Goal: Transaction & Acquisition: Download file/media

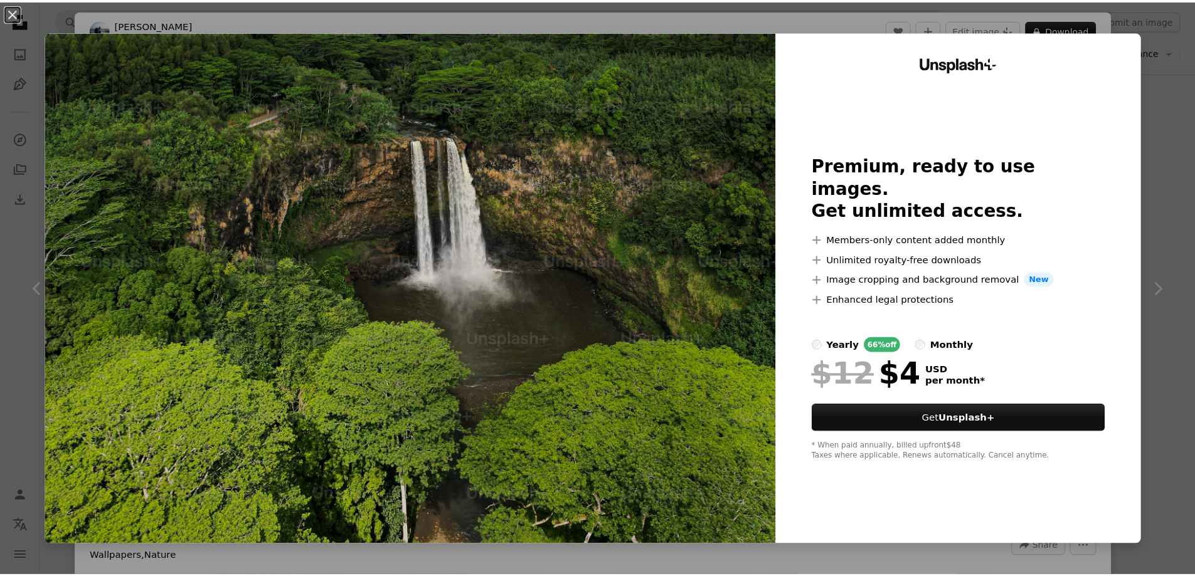
scroll to position [314, 0]
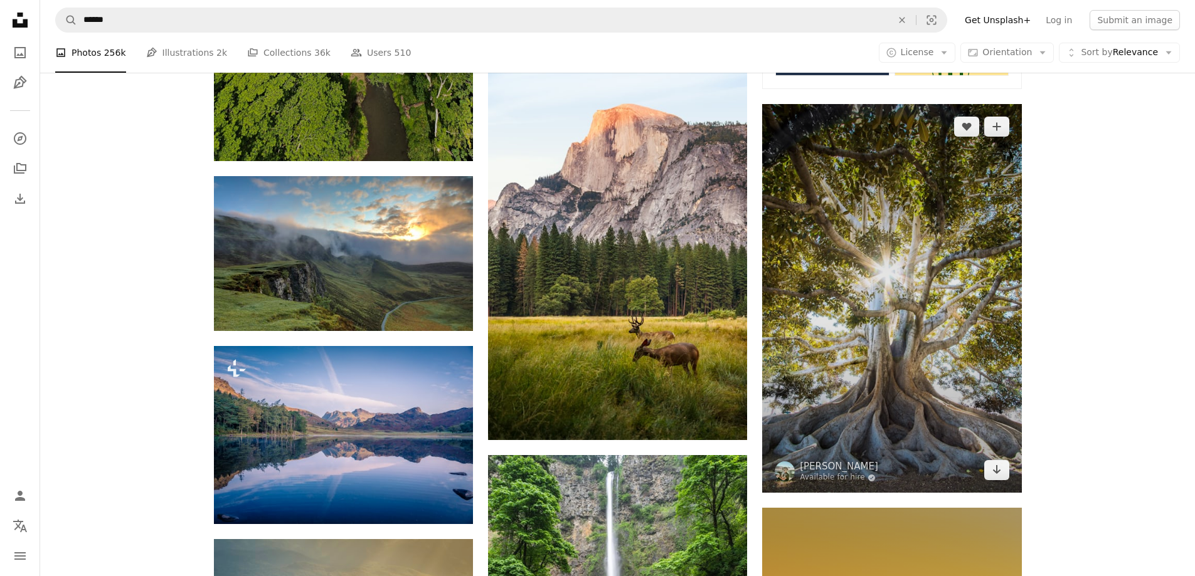
scroll to position [564, 0]
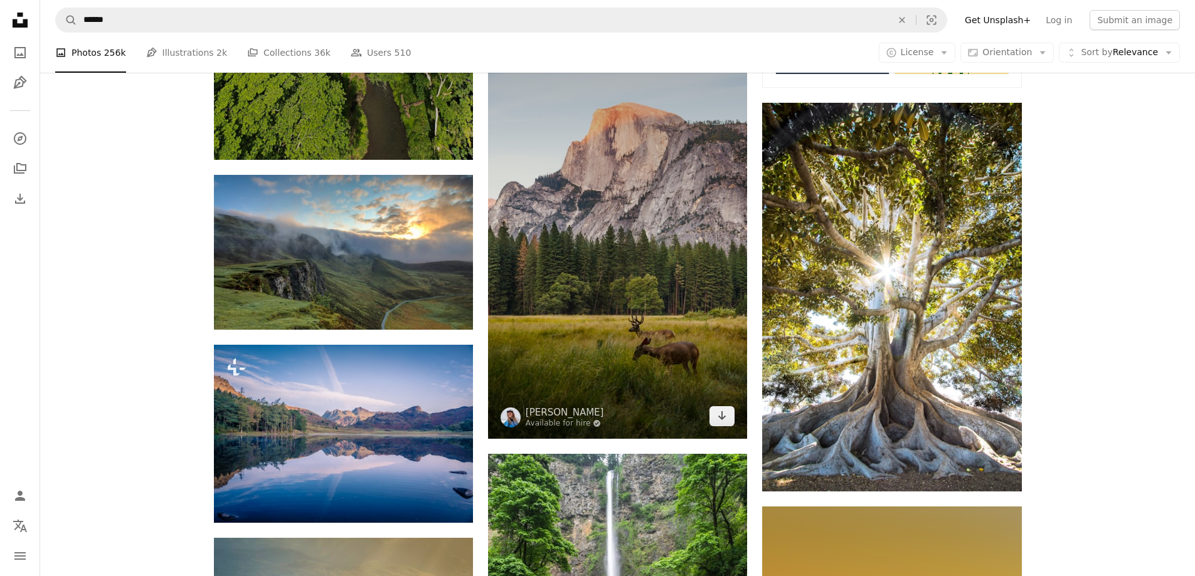
click at [572, 236] on img at bounding box center [617, 225] width 259 height 428
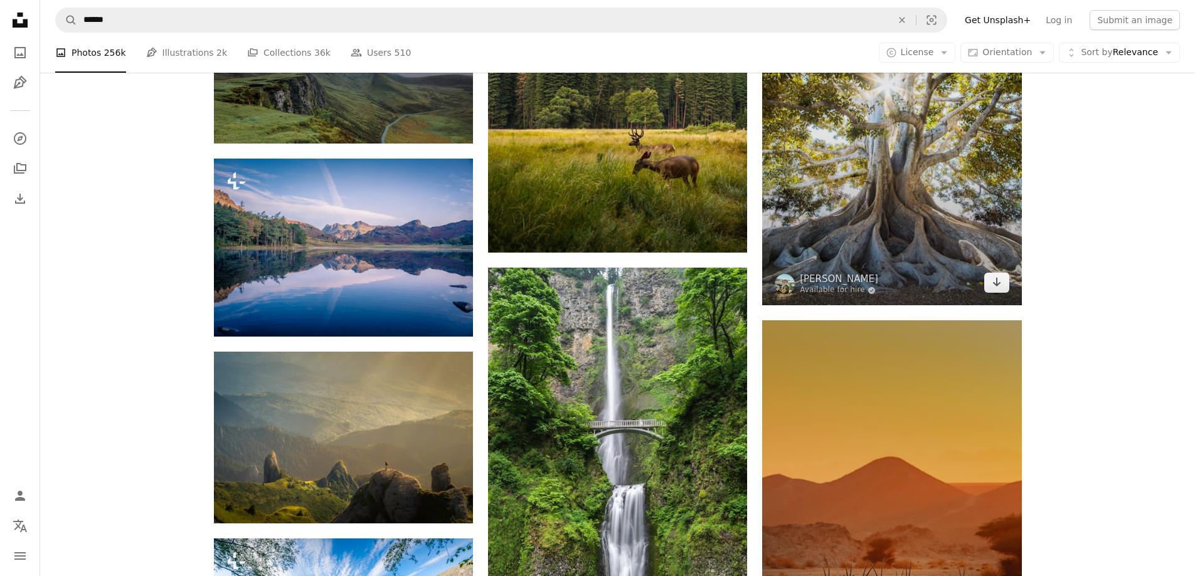
scroll to position [752, 0]
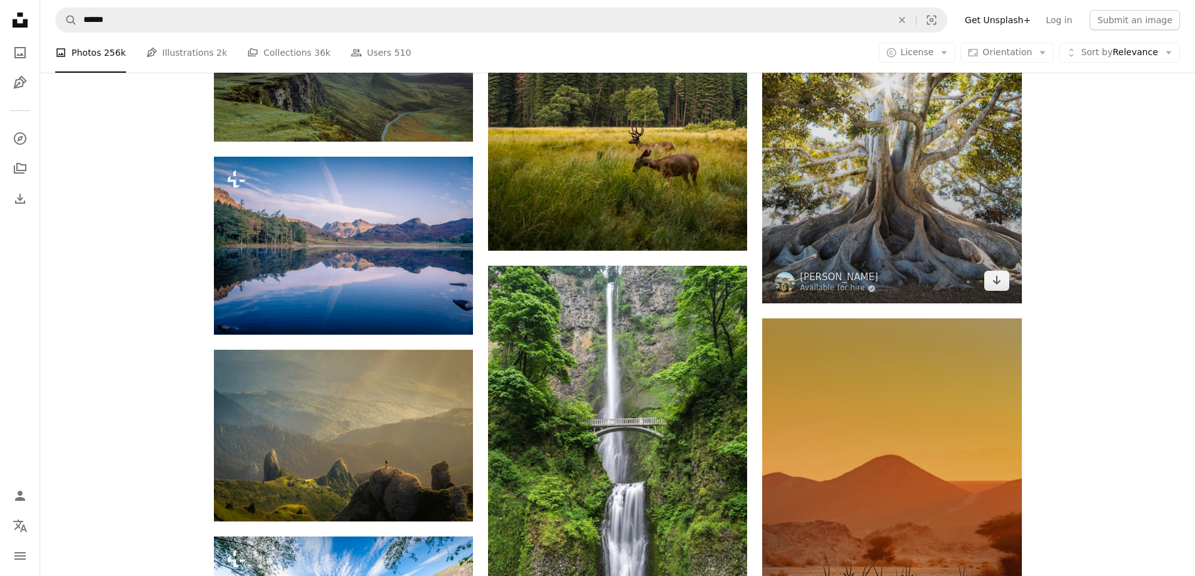
click at [923, 191] on img at bounding box center [891, 109] width 259 height 389
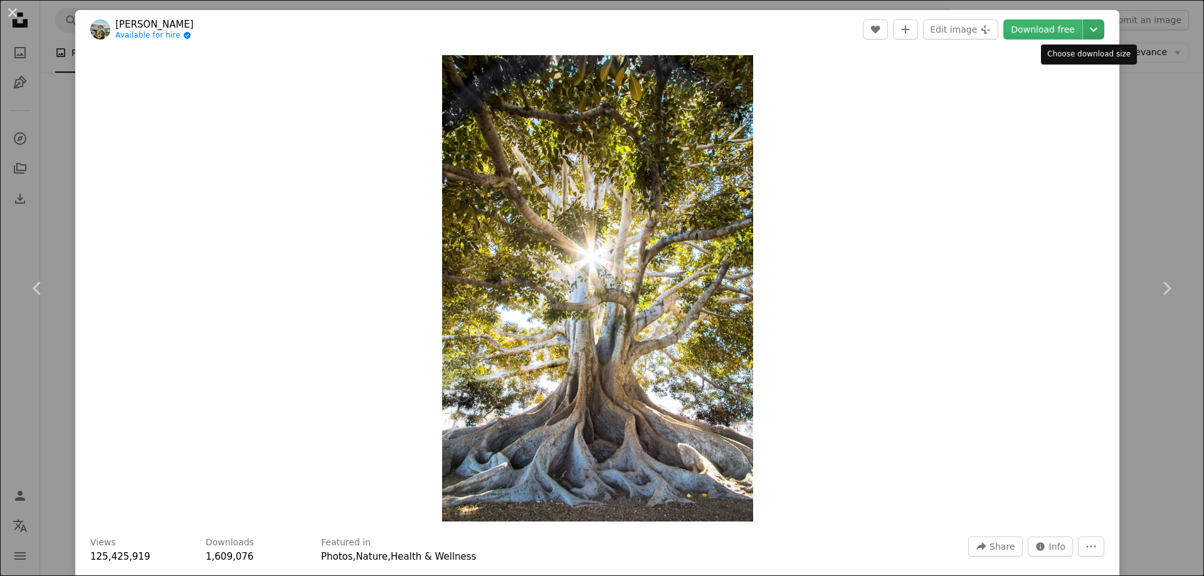
click at [1087, 29] on icon "Chevron down" at bounding box center [1094, 29] width 20 height 15
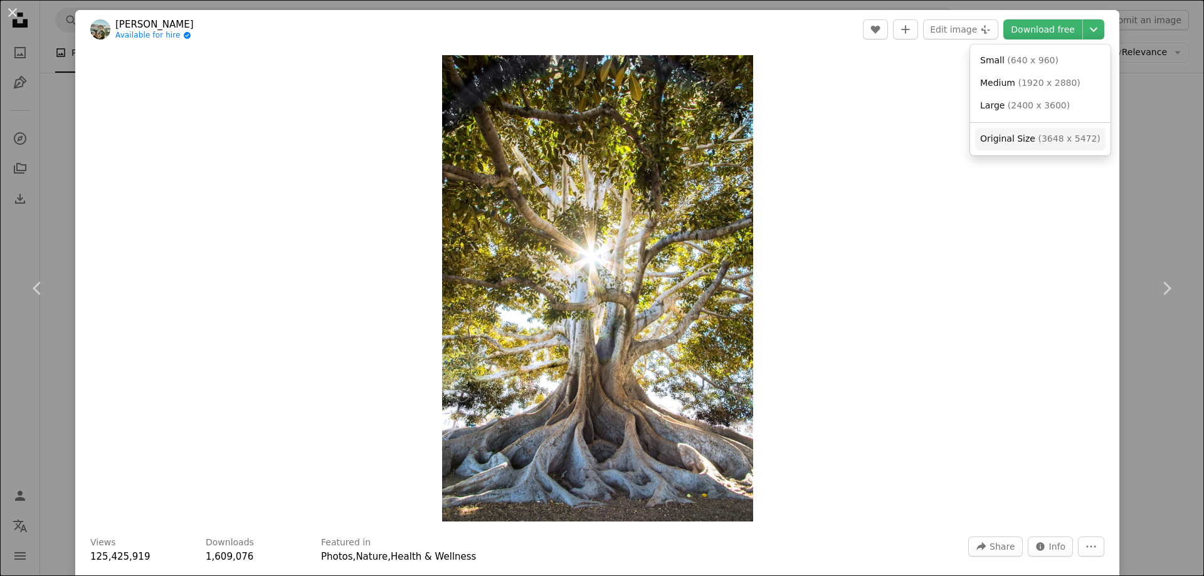
click at [1047, 137] on span "( 3648 x 5472 )" at bounding box center [1069, 139] width 62 height 10
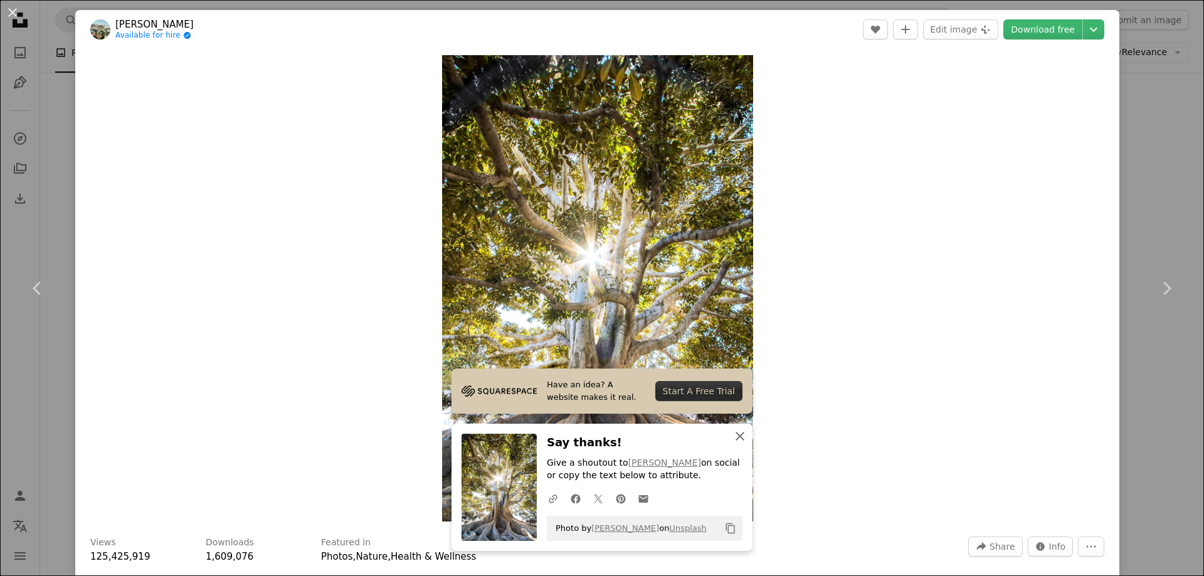
click at [745, 433] on button "An X shape Close" at bounding box center [739, 436] width 25 height 25
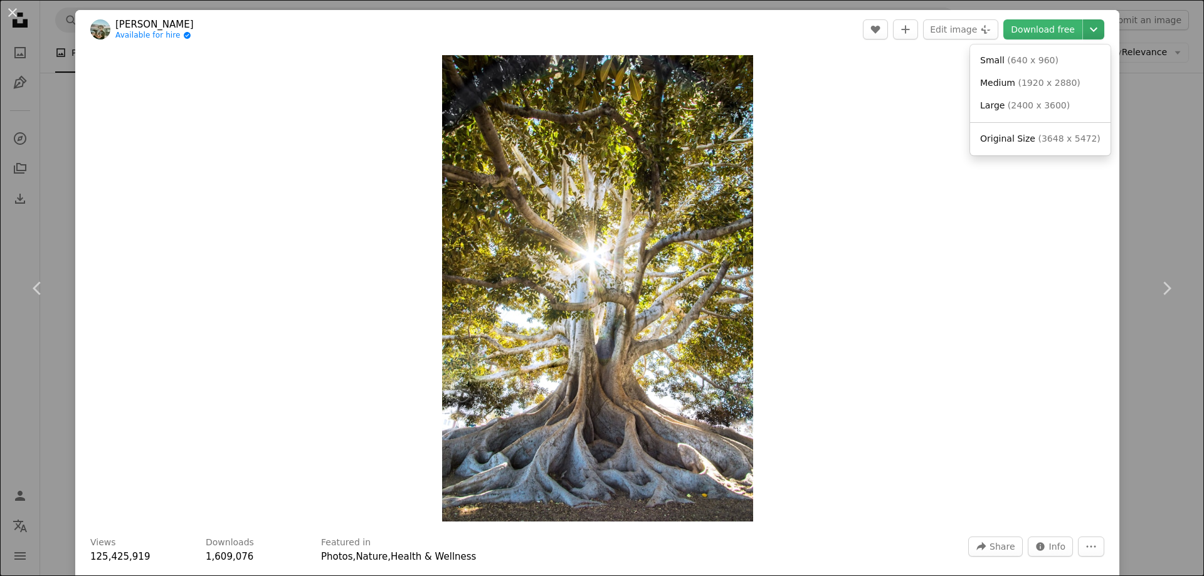
click at [1084, 31] on icon "Chevron down" at bounding box center [1094, 29] width 20 height 15
click at [1042, 139] on span "( 3648 x 5472 )" at bounding box center [1069, 139] width 62 height 10
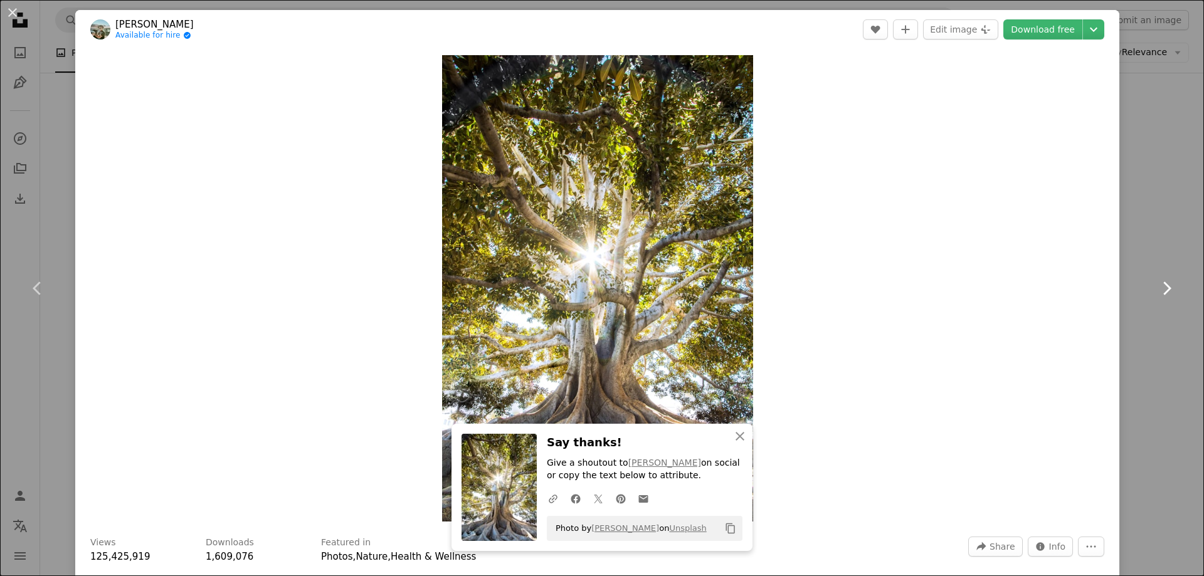
click at [1137, 232] on link "Chevron right" at bounding box center [1166, 288] width 75 height 120
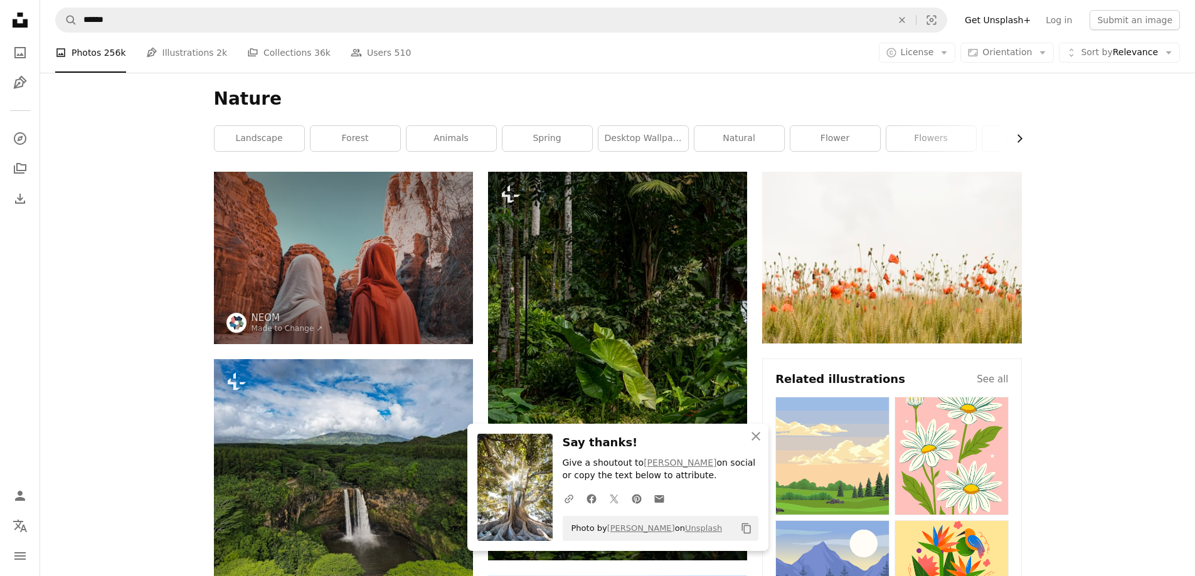
click at [1021, 139] on icon "button" at bounding box center [1019, 138] width 5 height 8
click at [507, 162] on div "Nature Chevron left landscape forest animals spring desktop wallpaper natural f…" at bounding box center [618, 122] width 838 height 99
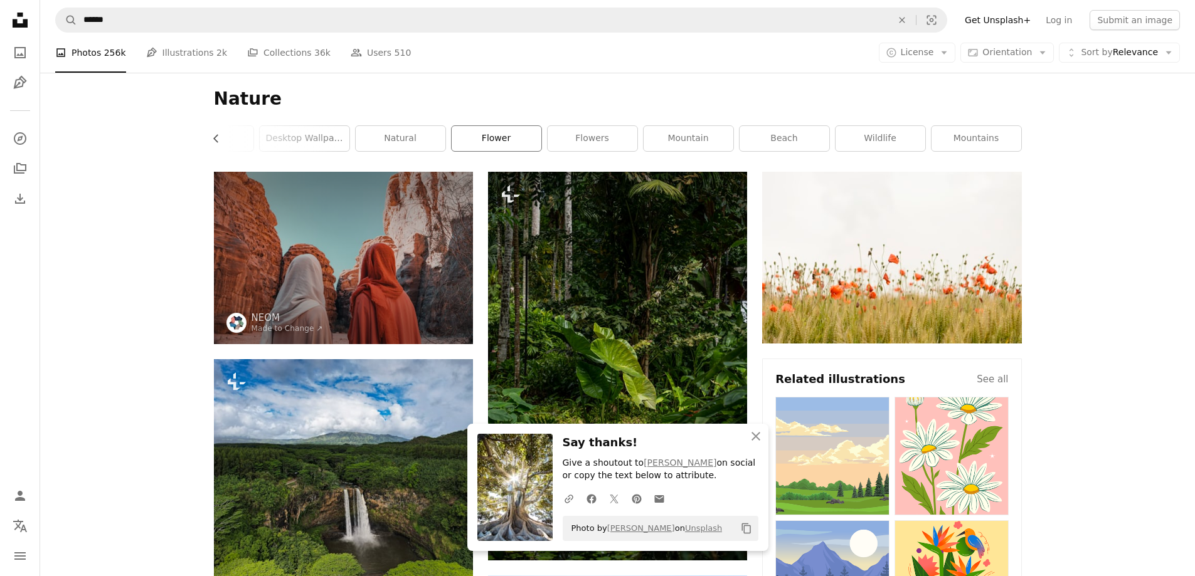
click at [508, 142] on link "flower" at bounding box center [496, 138] width 90 height 25
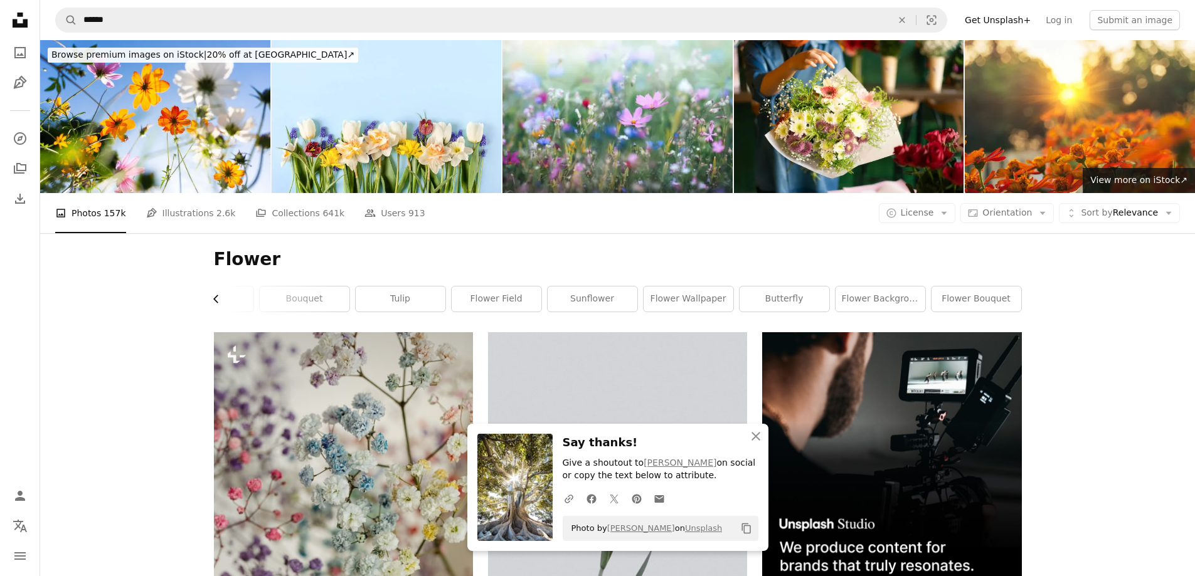
click at [220, 302] on icon "Chevron left" at bounding box center [216, 299] width 13 height 13
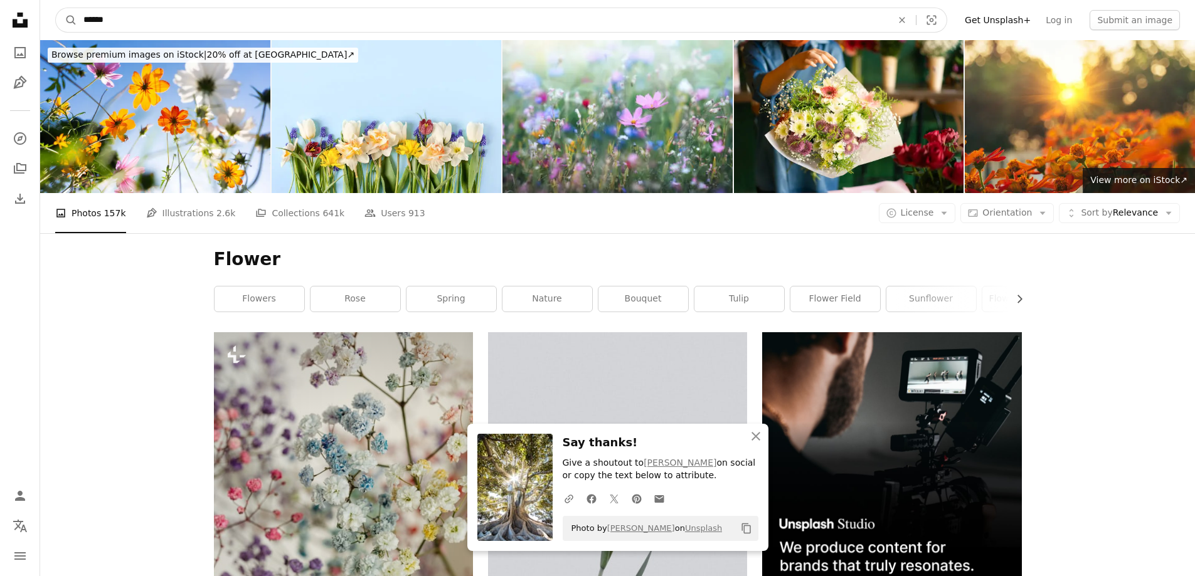
drag, startPoint x: 128, startPoint y: 27, endPoint x: 0, endPoint y: 19, distance: 128.1
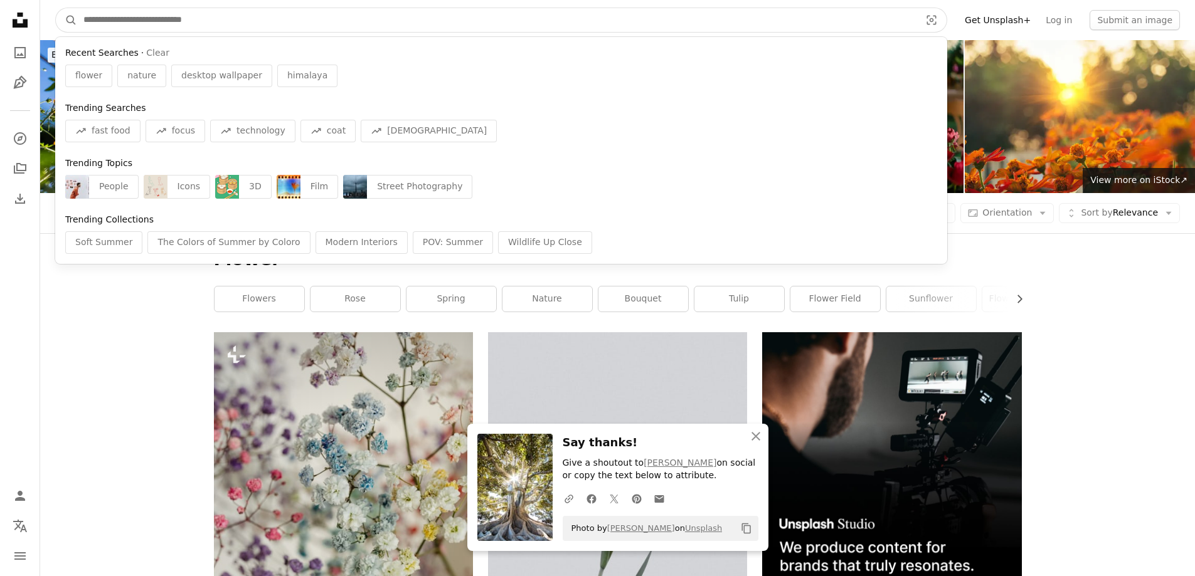
click at [219, 18] on input "Find visuals sitewide" at bounding box center [496, 20] width 839 height 24
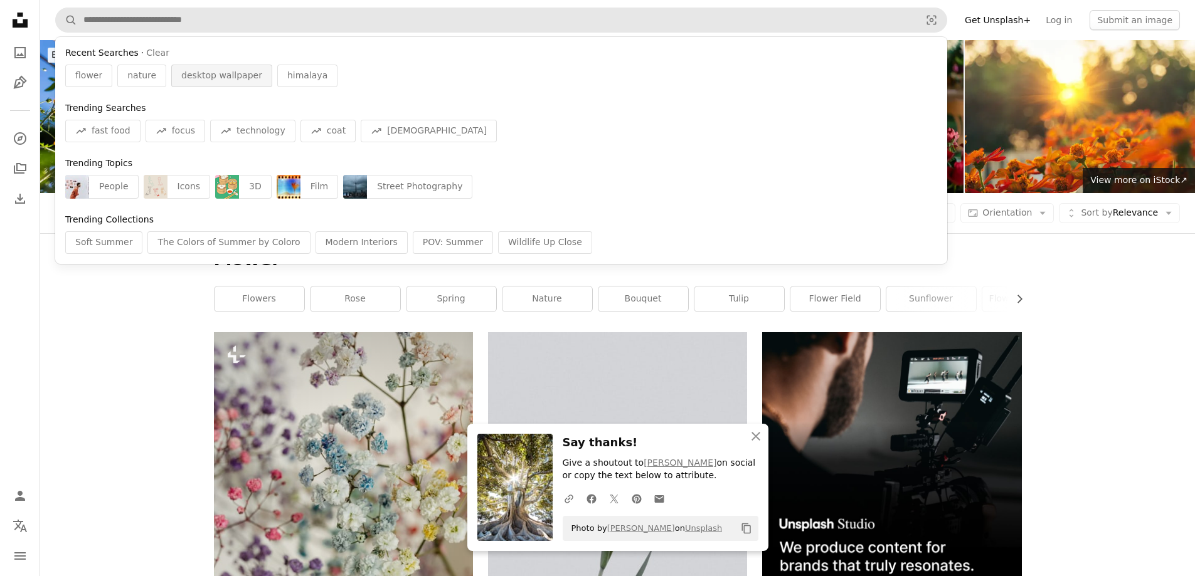
click at [214, 78] on span "desktop wallpaper" at bounding box center [221, 76] width 81 height 13
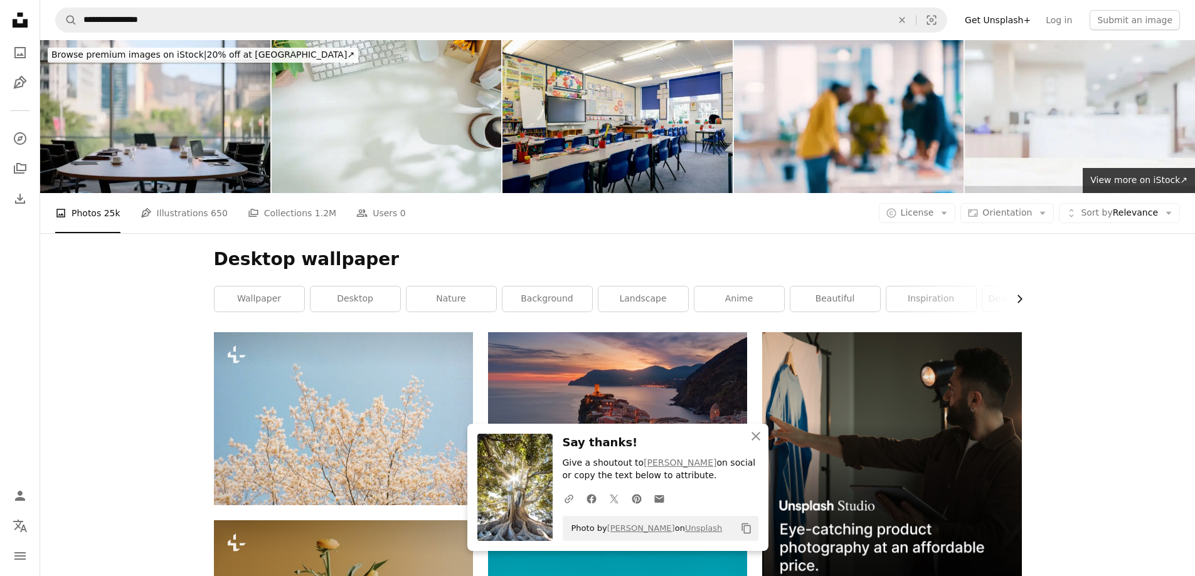
click at [1018, 297] on icon "button" at bounding box center [1019, 299] width 5 height 8
click at [747, 297] on link "inspiration" at bounding box center [743, 299] width 90 height 25
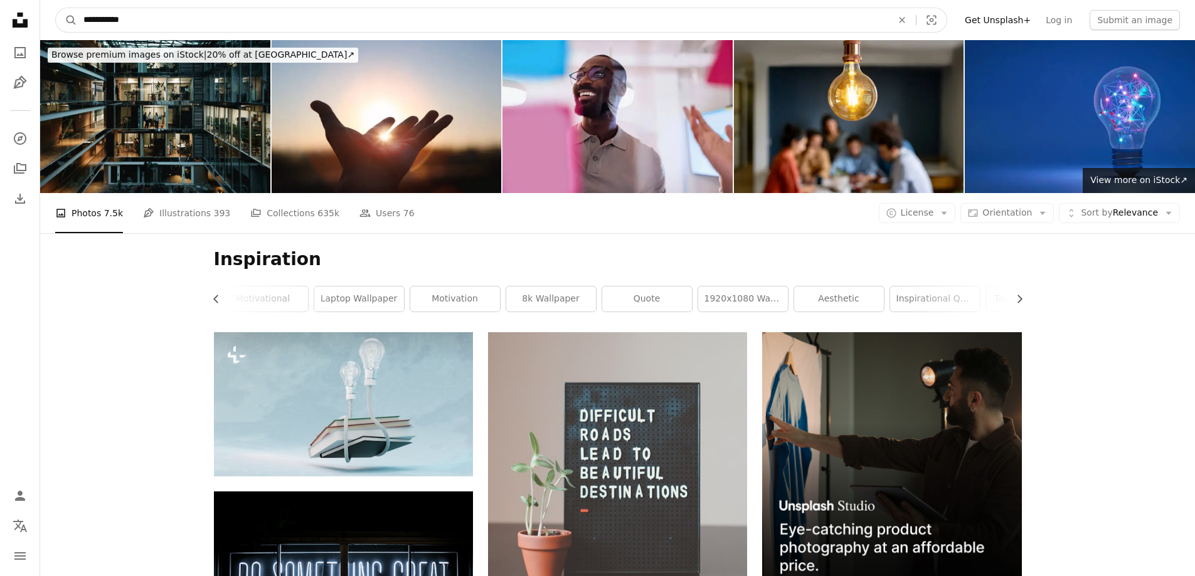
drag, startPoint x: 148, startPoint y: 23, endPoint x: 21, endPoint y: 16, distance: 126.9
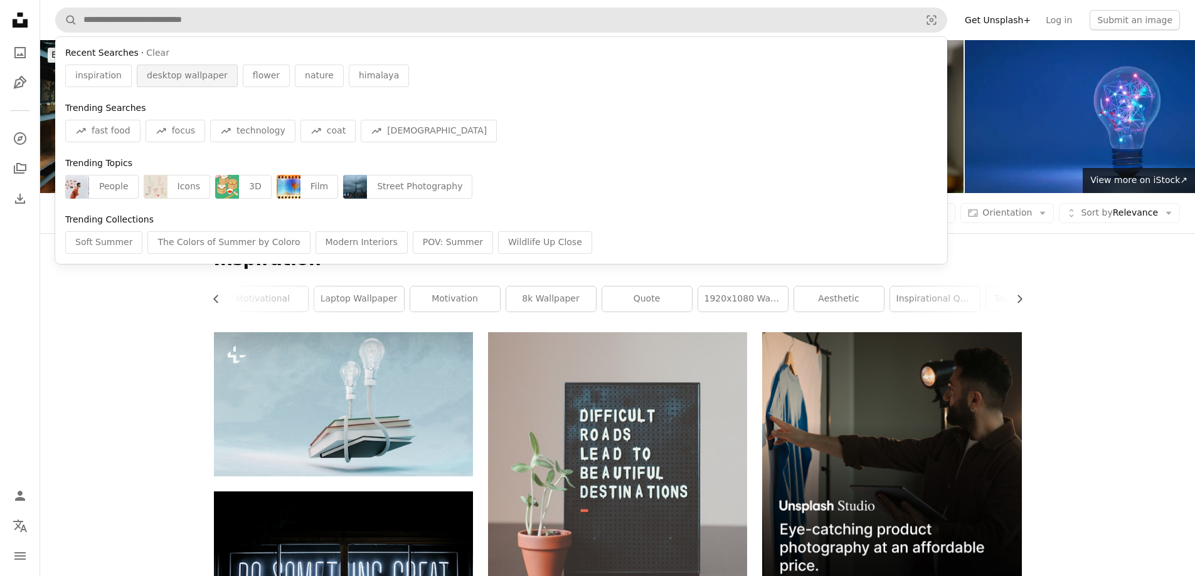
click at [147, 82] on div "desktop wallpaper" at bounding box center [187, 76] width 101 height 23
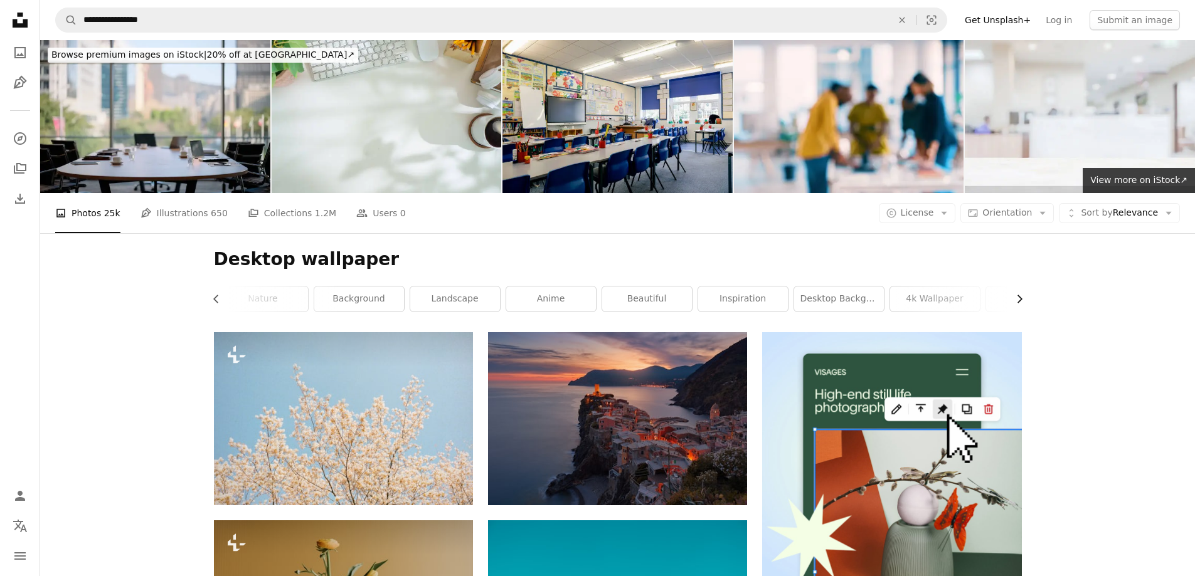
click at [1016, 300] on icon "Chevron right" at bounding box center [1019, 299] width 13 height 13
click at [616, 300] on link "inspiration" at bounding box center [592, 299] width 90 height 25
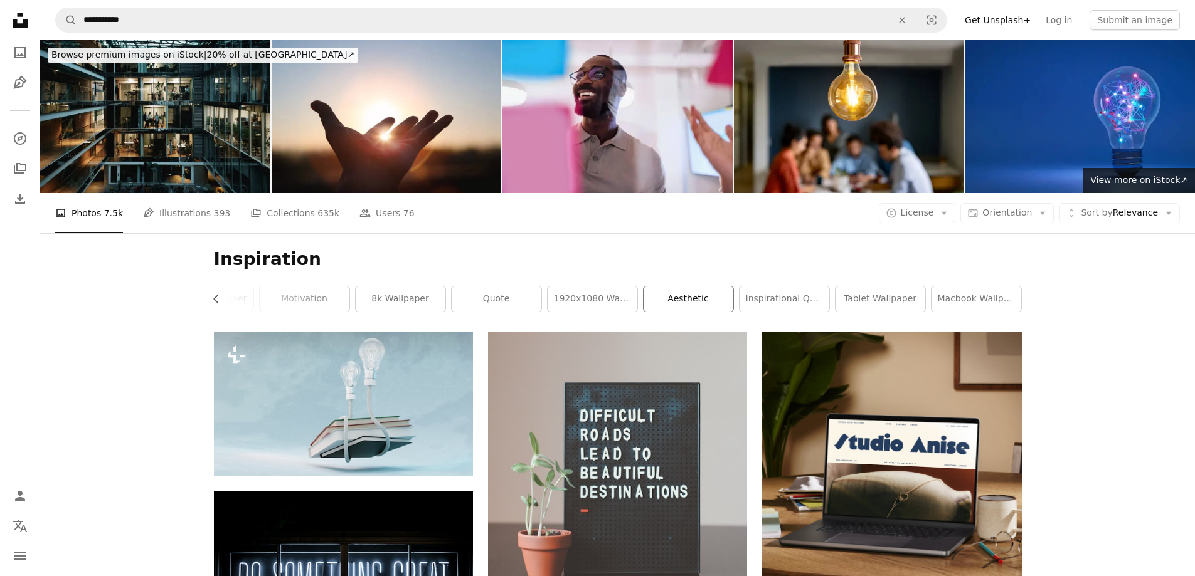
click at [699, 298] on link "aesthetic" at bounding box center [688, 299] width 90 height 25
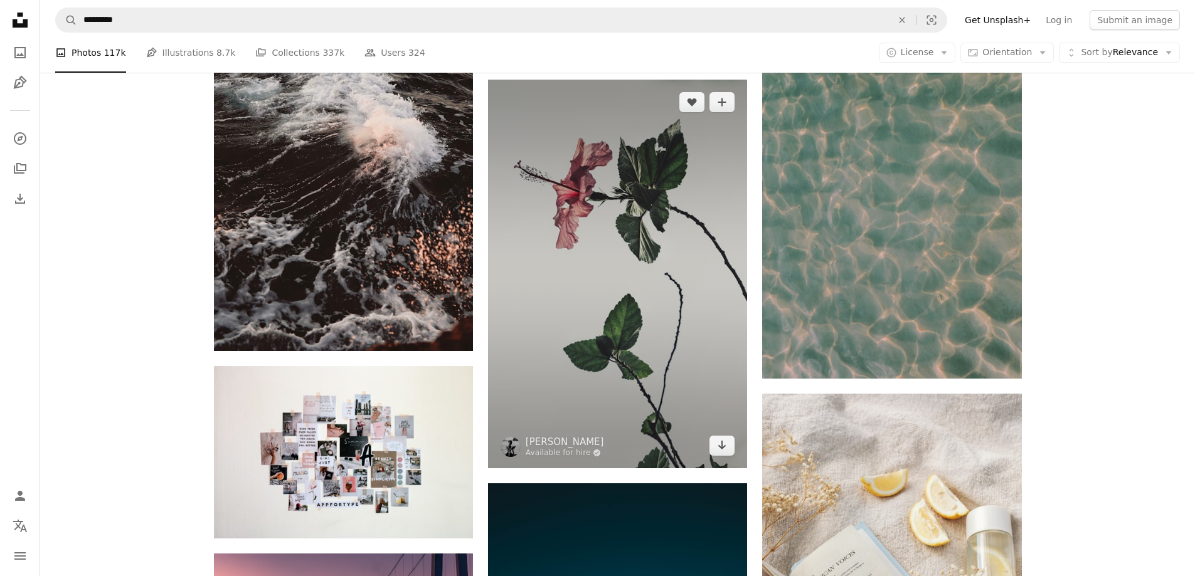
scroll to position [627, 0]
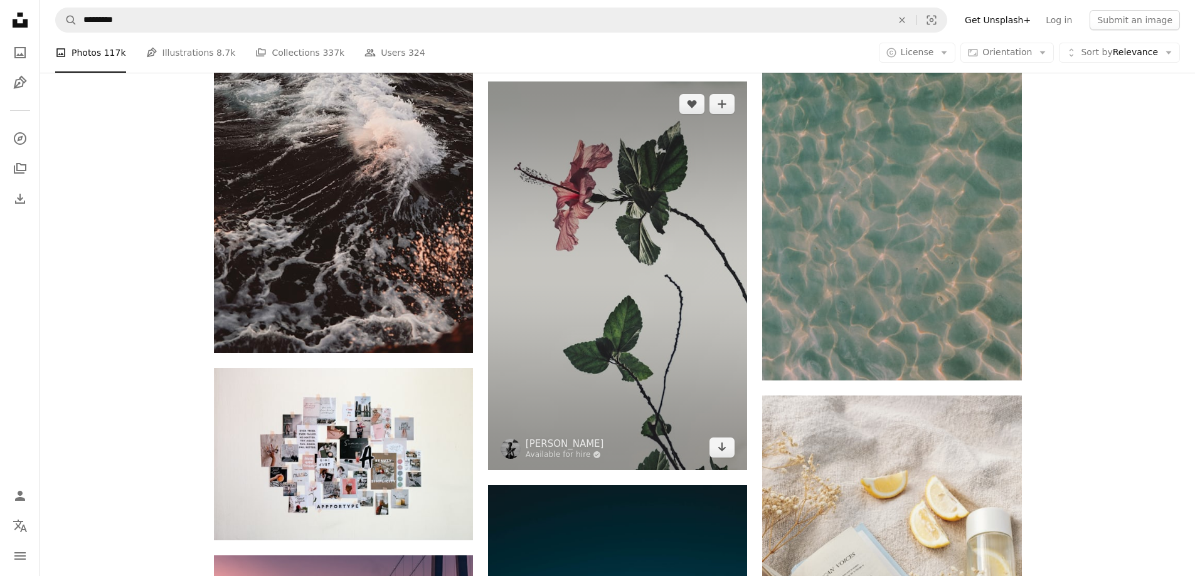
click at [692, 287] on img at bounding box center [617, 276] width 259 height 389
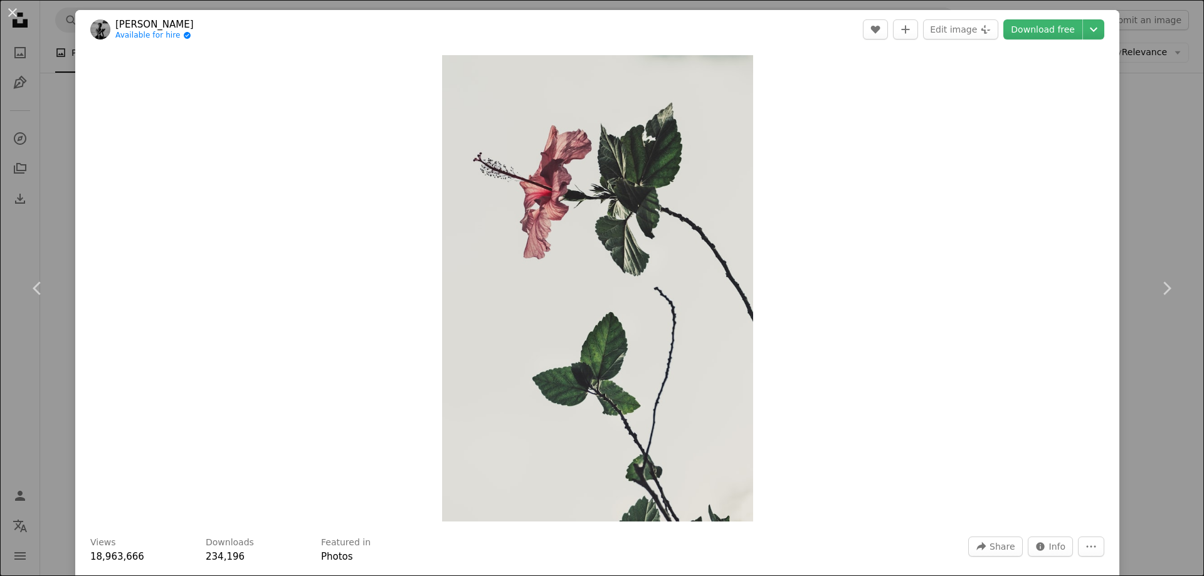
click at [1140, 112] on div "An X shape Chevron left Chevron right [PERSON_NAME] Available for hire A checkm…" at bounding box center [602, 288] width 1204 height 576
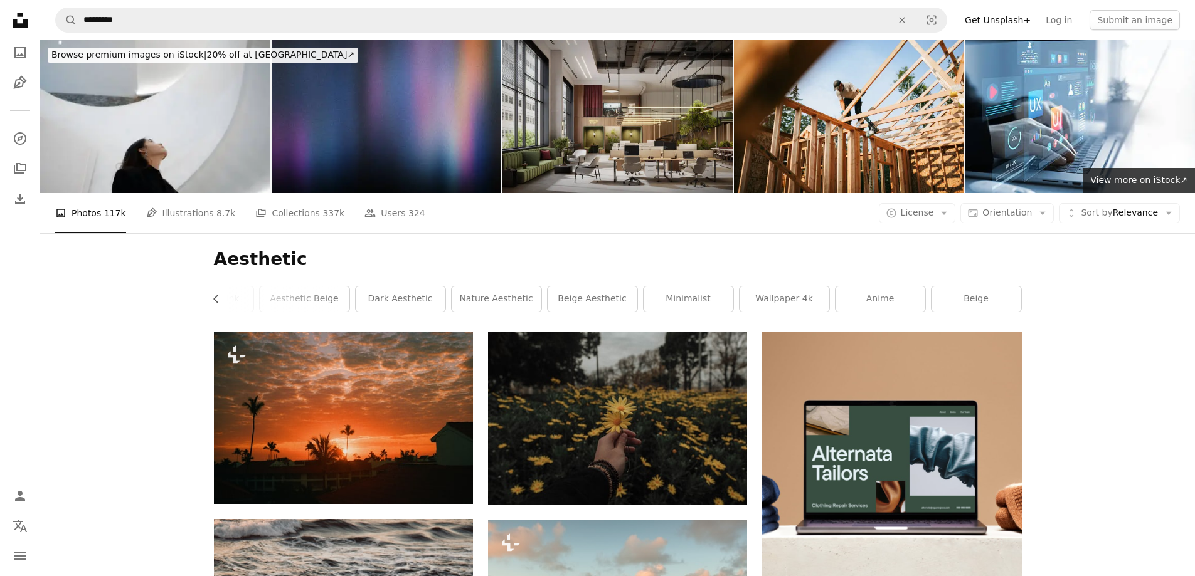
click at [679, 142] on img at bounding box center [617, 116] width 230 height 153
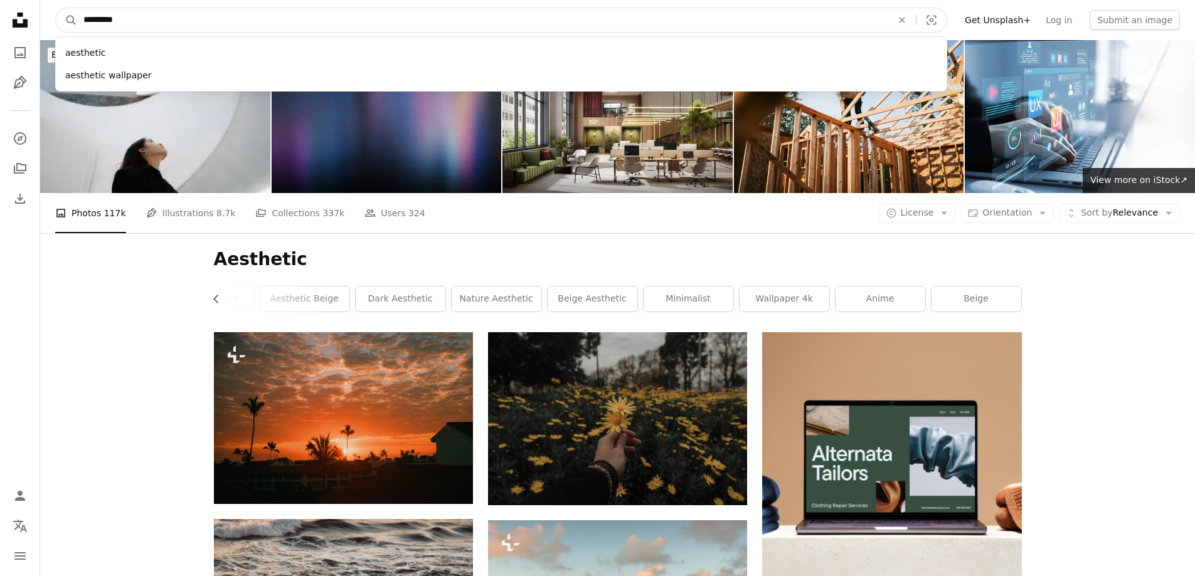
drag, startPoint x: 231, startPoint y: 9, endPoint x: 114, endPoint y: 66, distance: 130.1
click at [95, 39] on nav "A magnifying glass ********* aesthetic aesthetic wallpaper An X shape Visual se…" at bounding box center [617, 20] width 1154 height 40
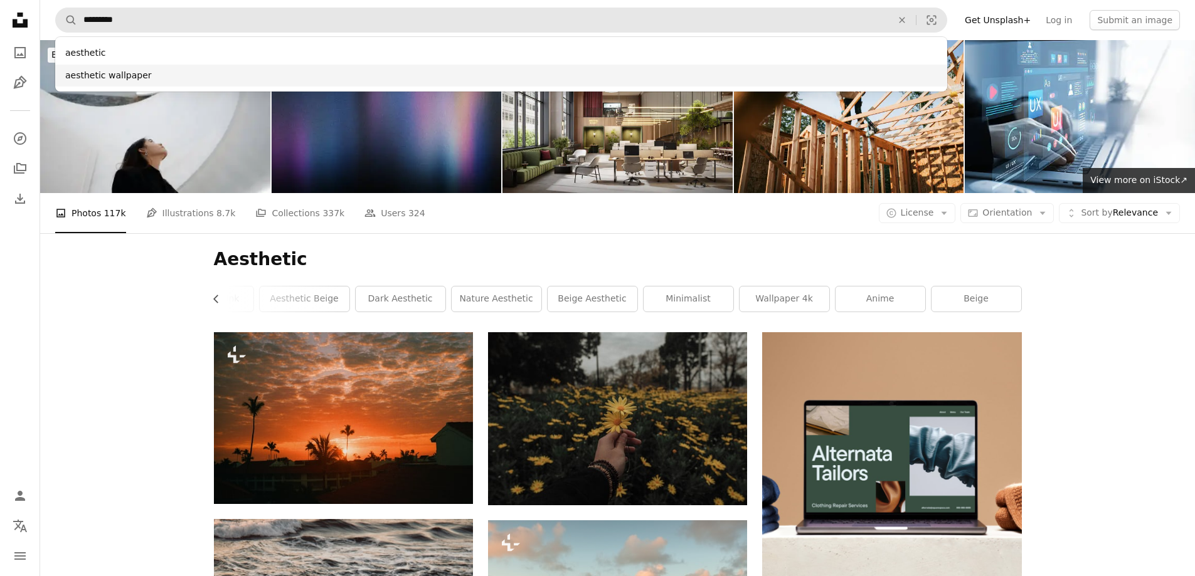
click at [115, 74] on div "aesthetic wallpaper" at bounding box center [501, 76] width 892 height 23
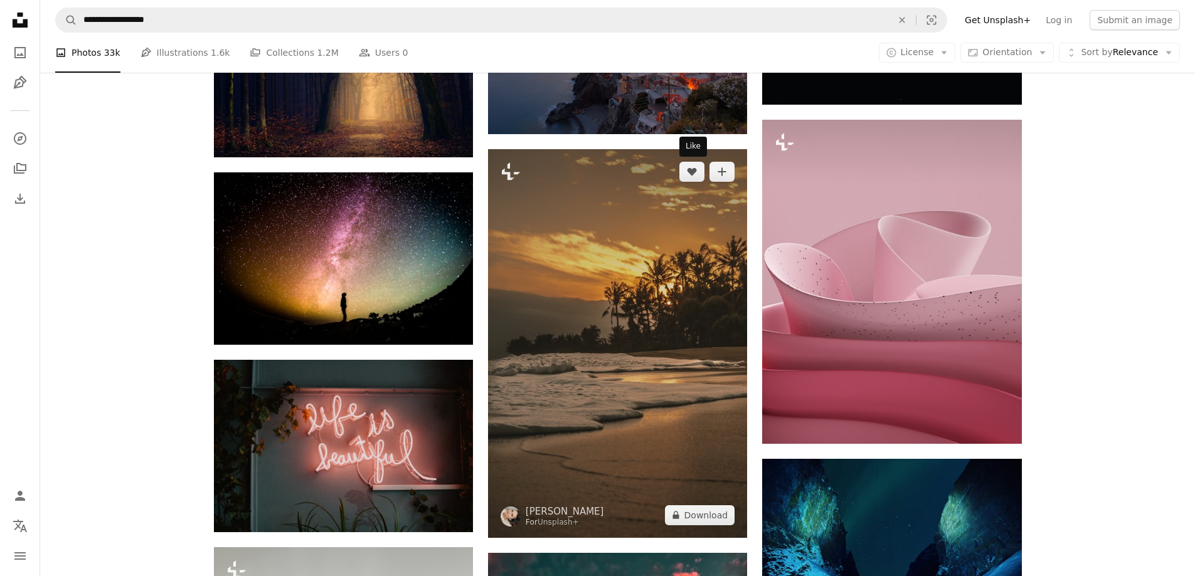
scroll to position [752, 0]
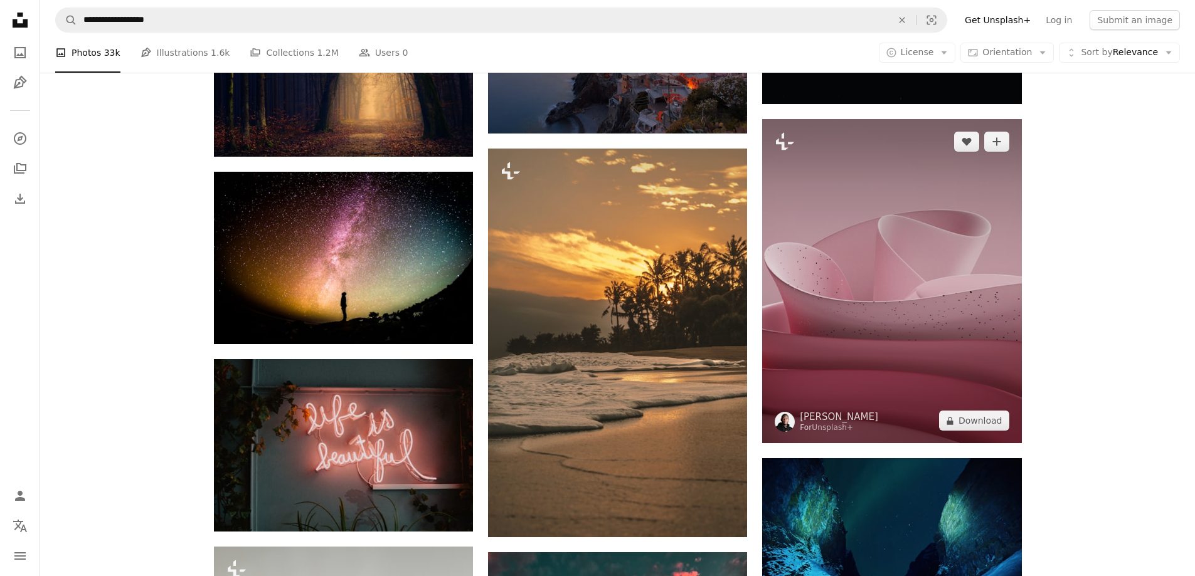
click at [855, 287] on img at bounding box center [891, 281] width 259 height 324
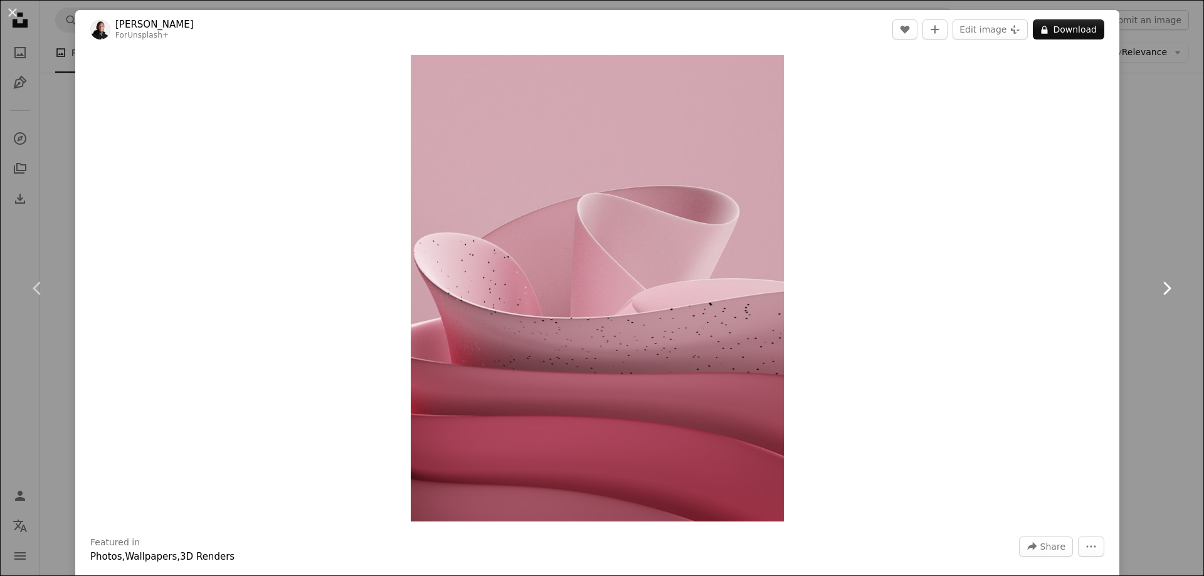
click at [1160, 231] on link "Chevron right" at bounding box center [1166, 288] width 75 height 120
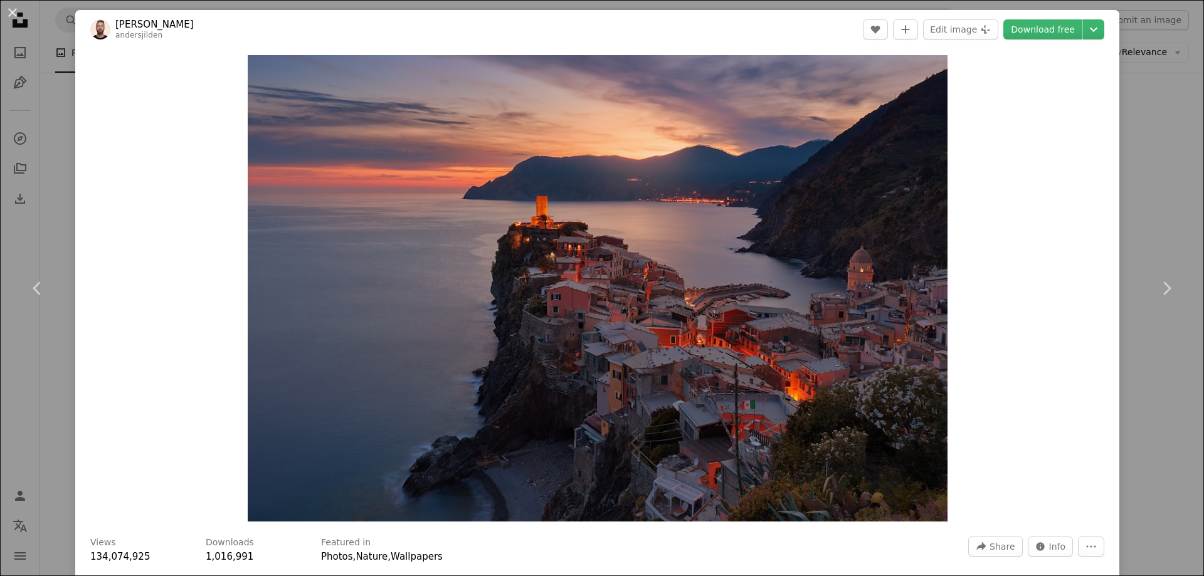
click at [1046, 208] on div "Zoom in" at bounding box center [597, 288] width 1044 height 479
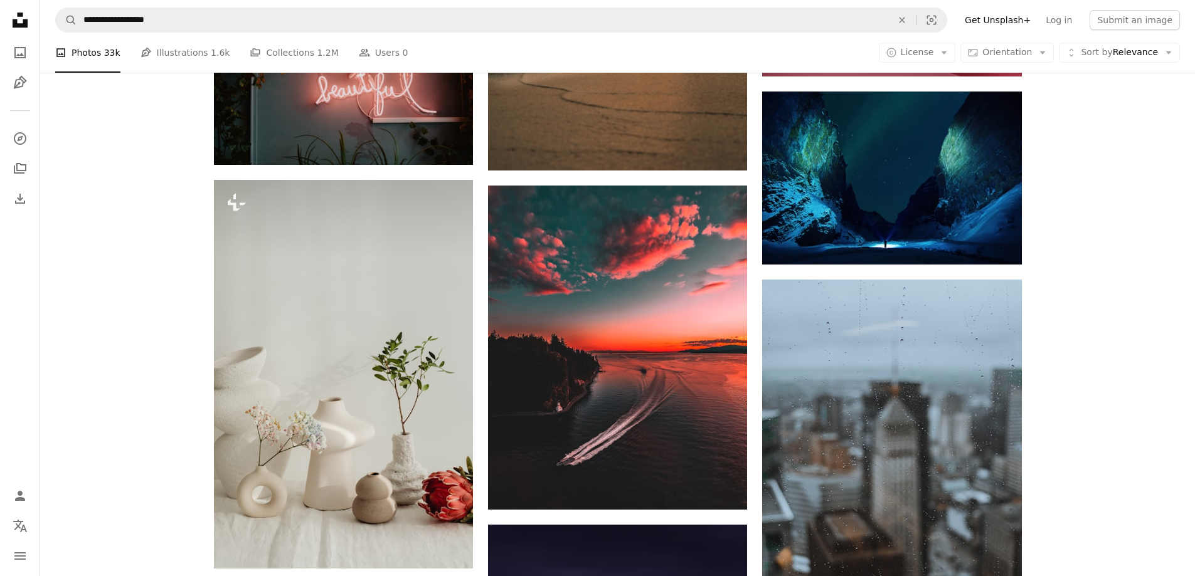
scroll to position [1129, 0]
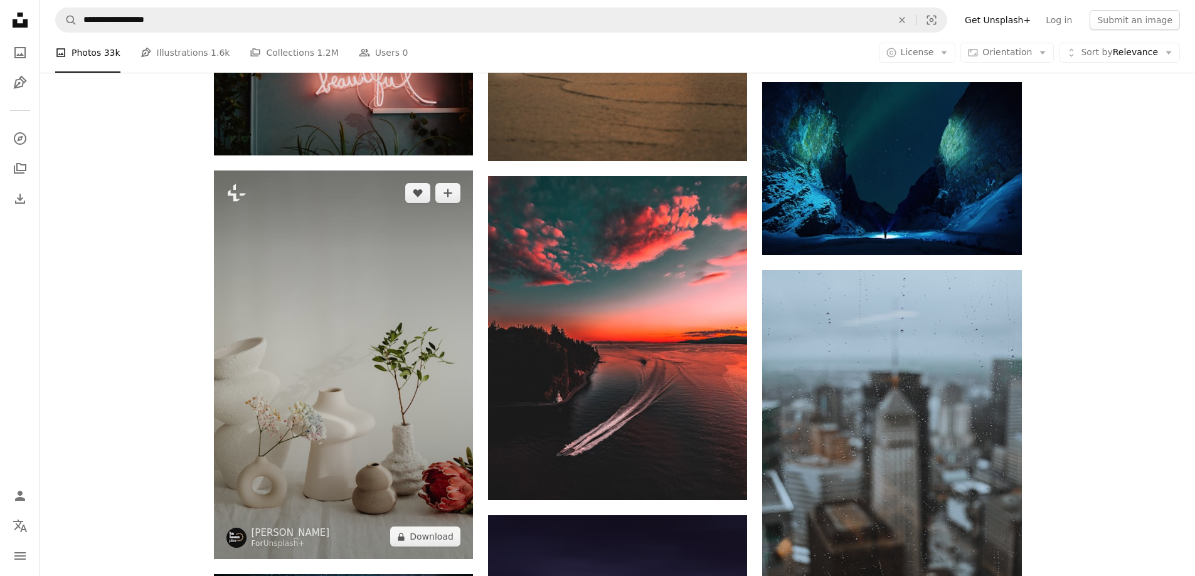
click at [448, 317] on img at bounding box center [343, 365] width 259 height 389
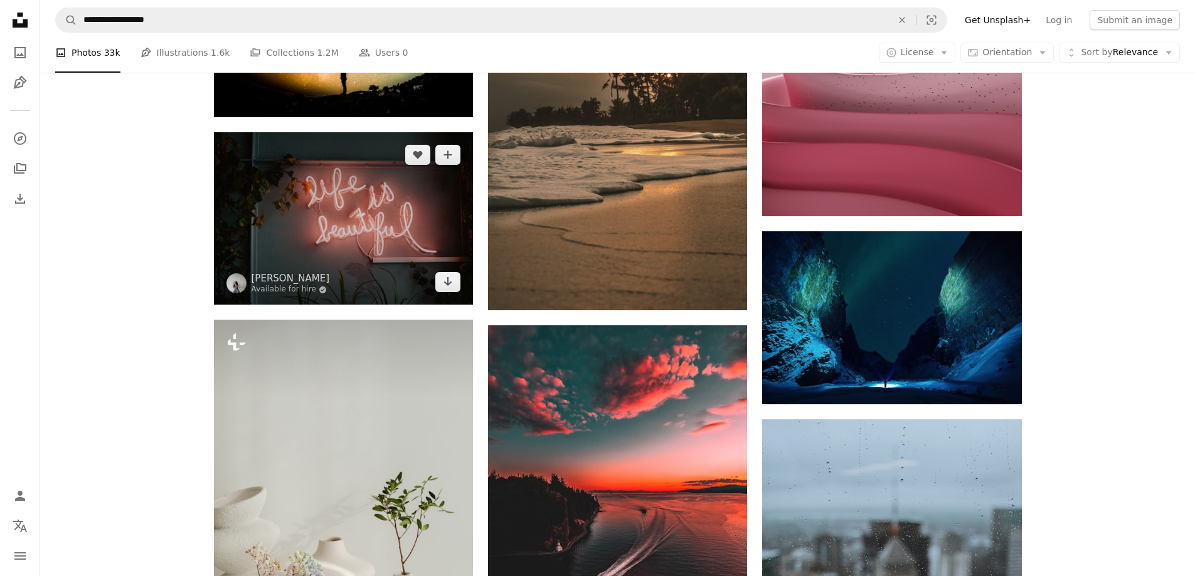
scroll to position [941, 0]
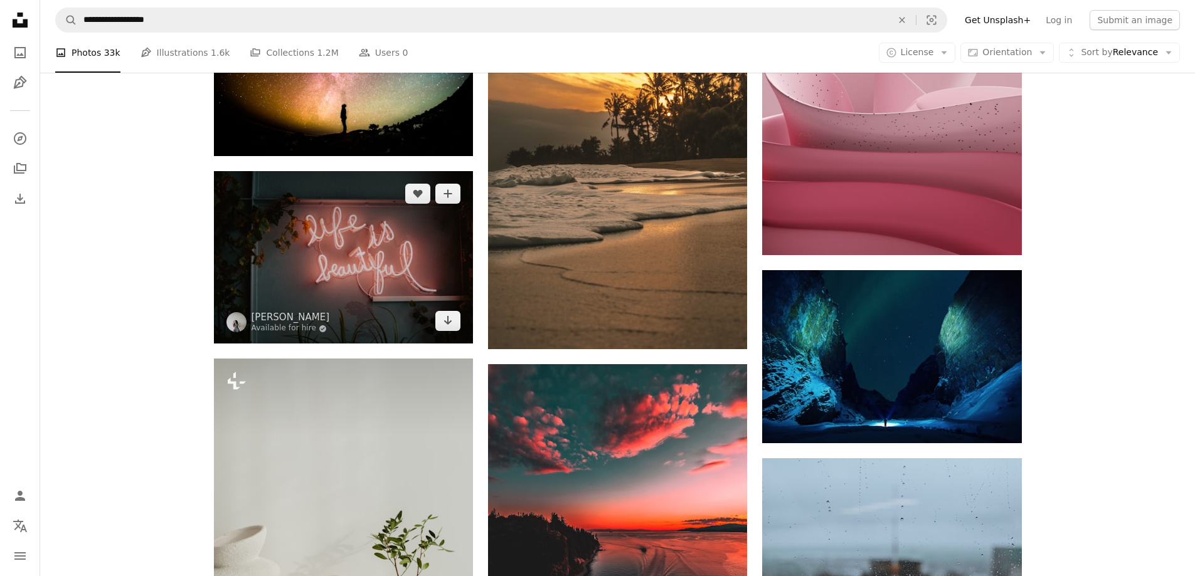
click at [300, 238] on img at bounding box center [343, 257] width 259 height 172
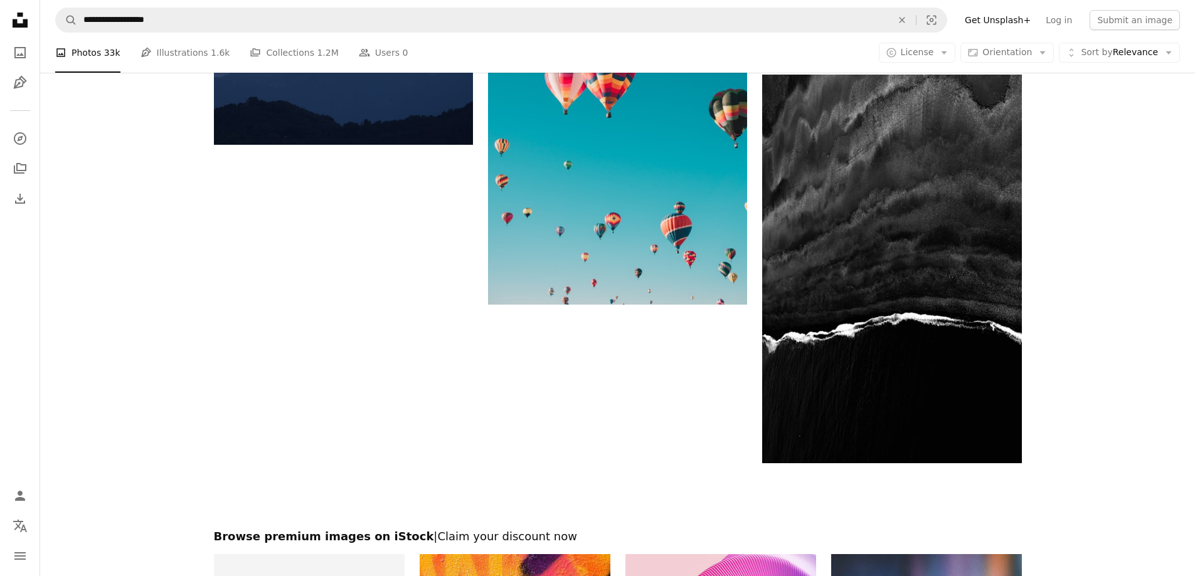
scroll to position [2508, 0]
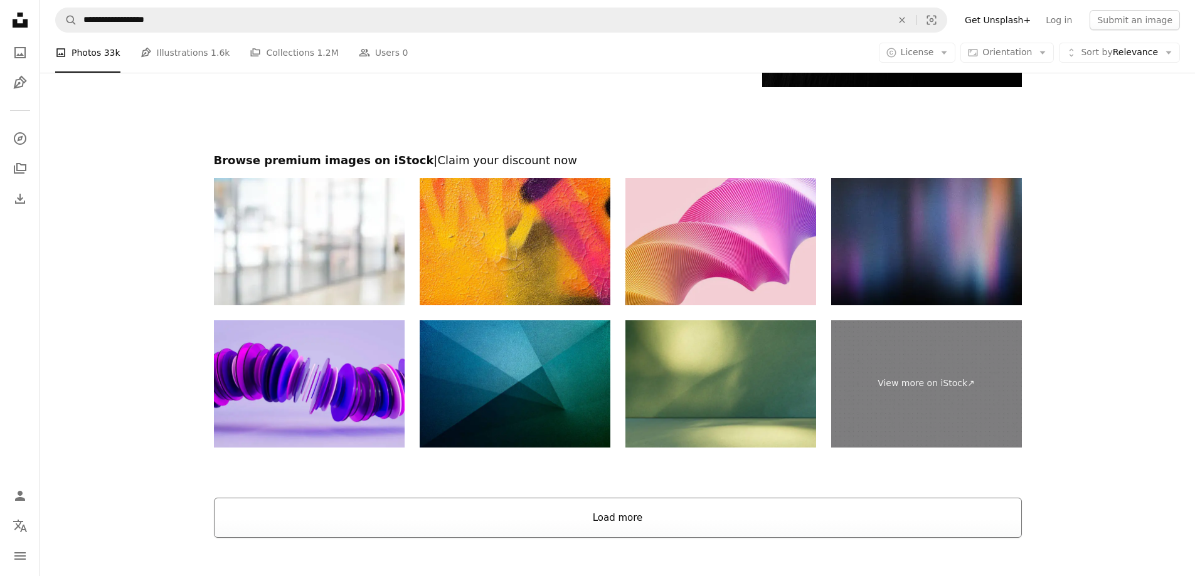
click at [601, 530] on button "Load more" at bounding box center [618, 518] width 808 height 40
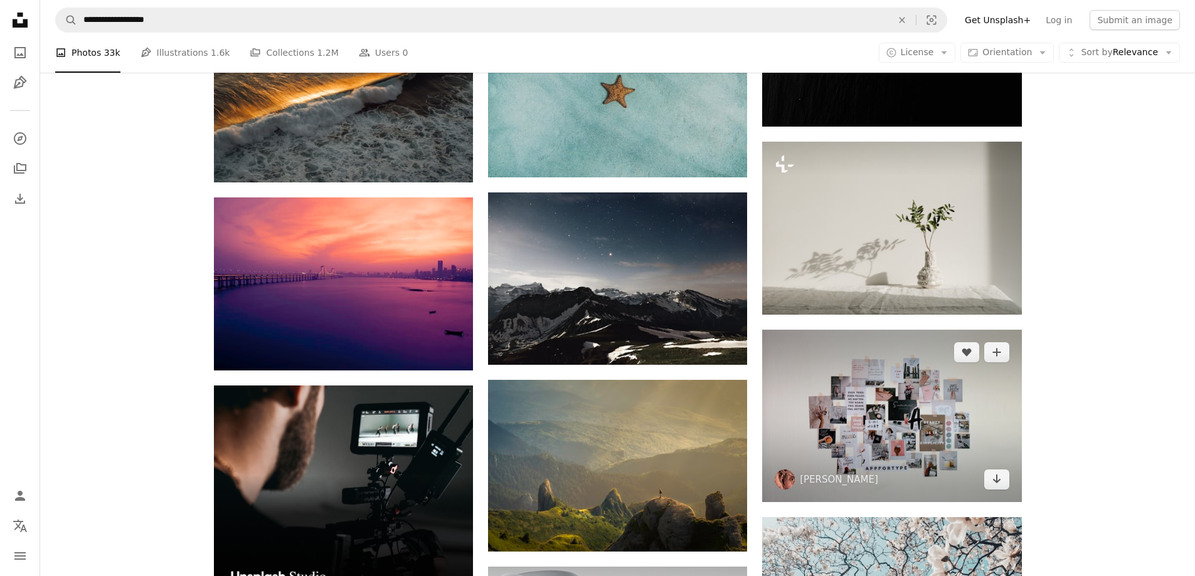
scroll to position [2446, 0]
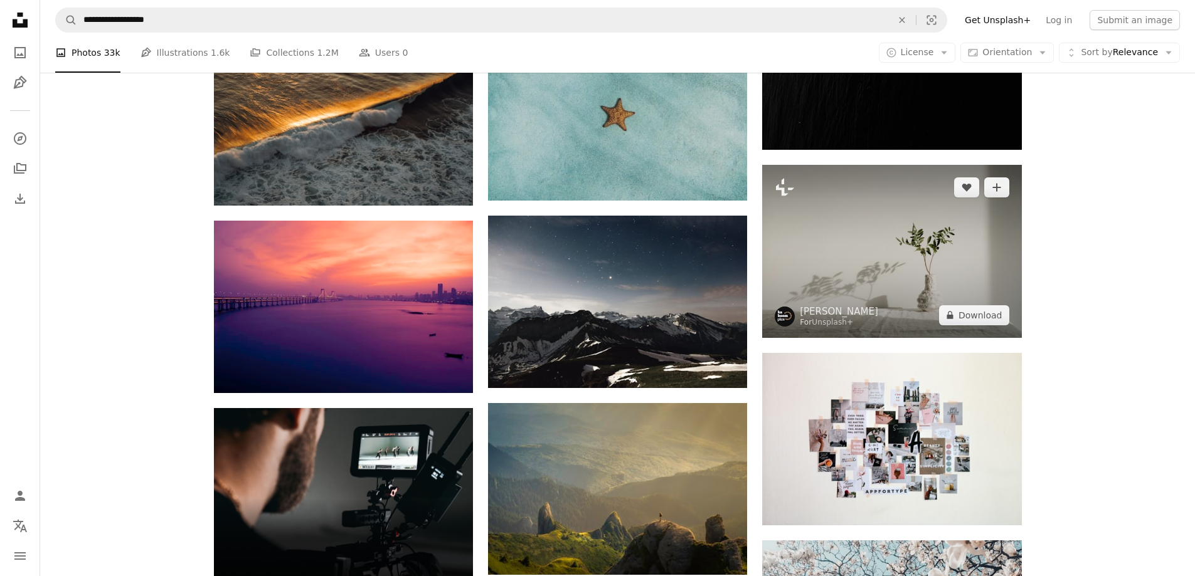
click at [916, 270] on img at bounding box center [891, 251] width 259 height 172
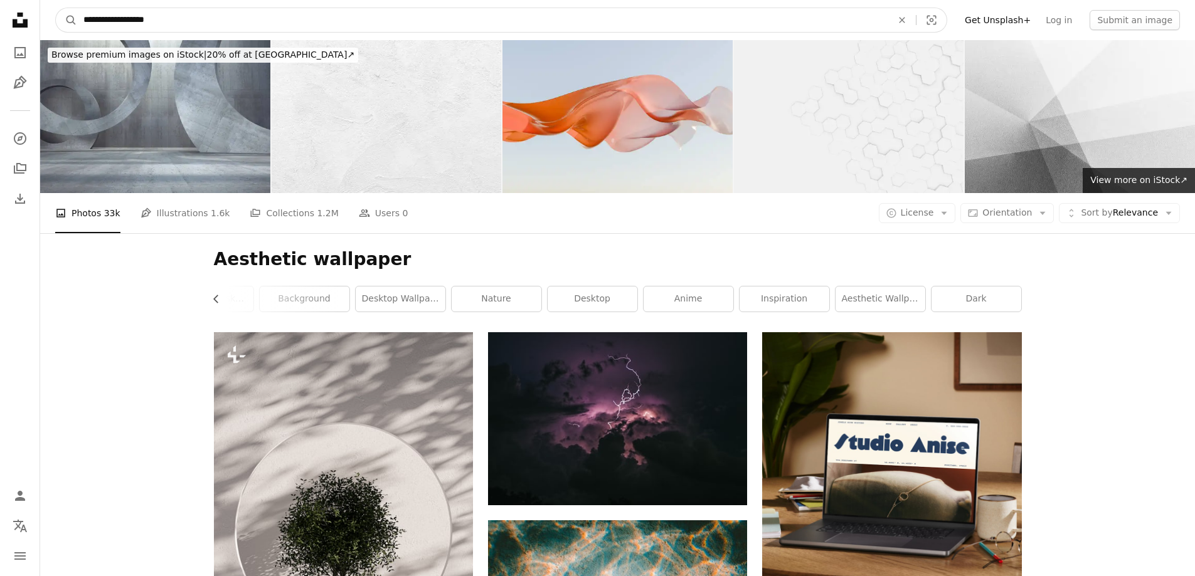
click at [223, 19] on input "**********" at bounding box center [482, 20] width 811 height 24
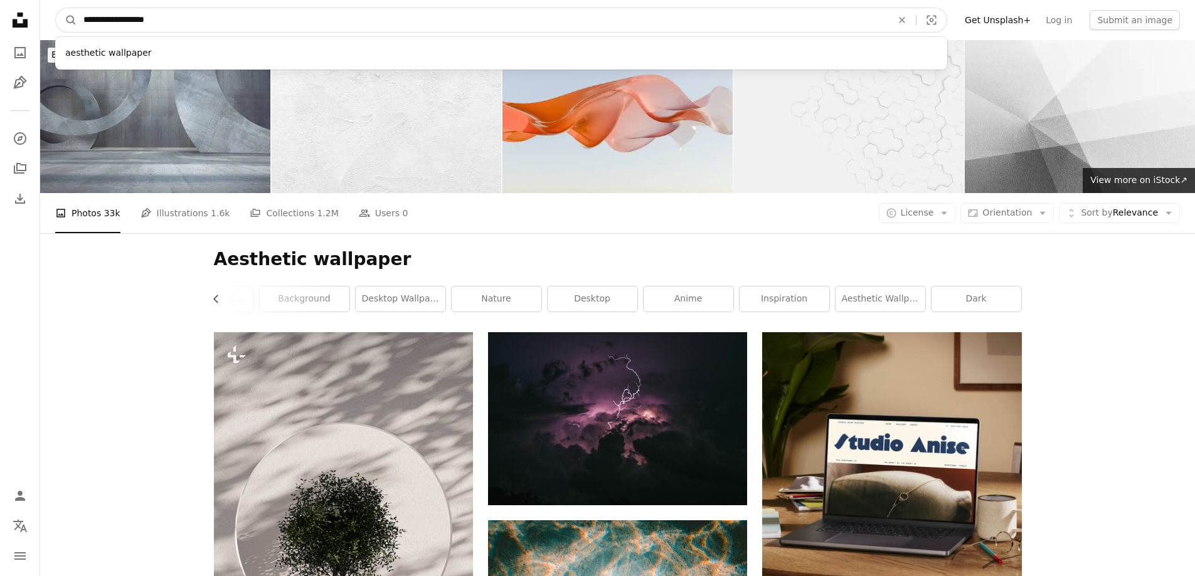
drag, startPoint x: 222, startPoint y: 19, endPoint x: 36, endPoint y: 26, distance: 185.7
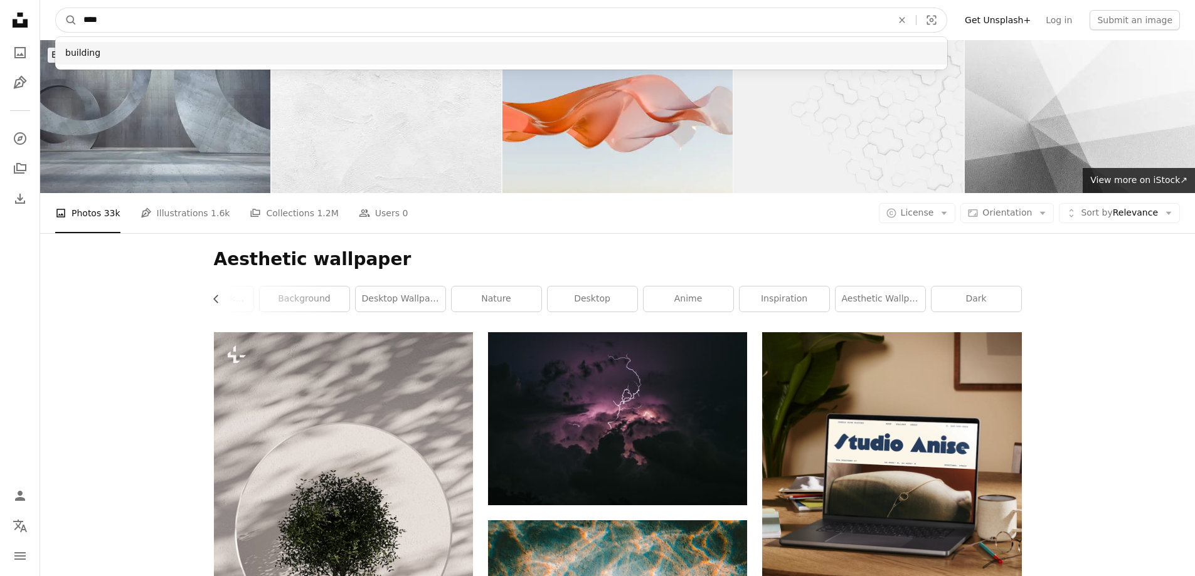
type input "****"
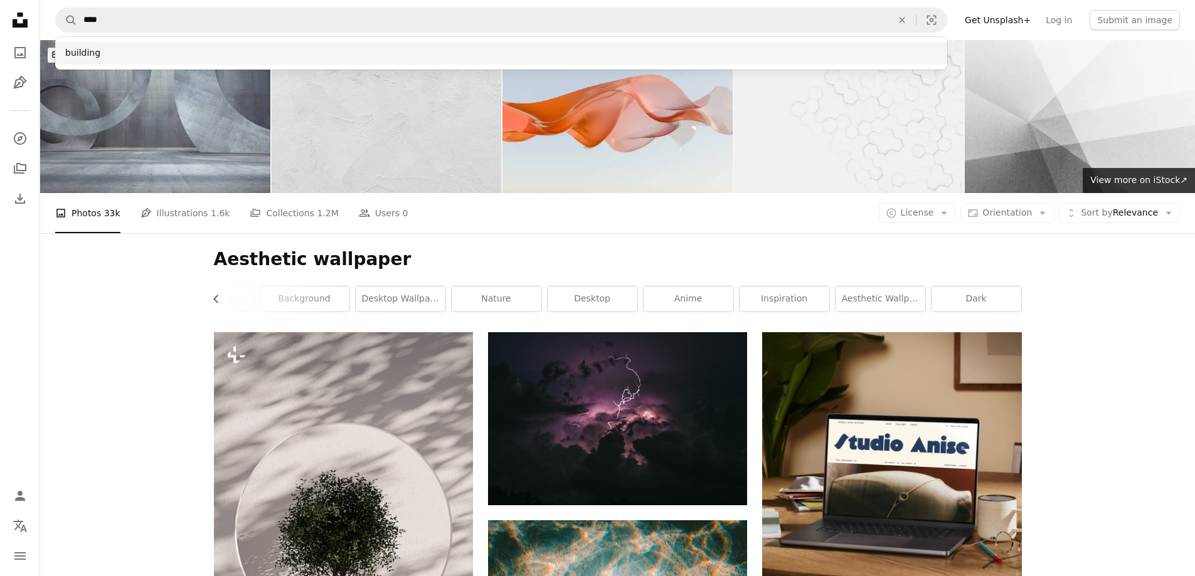
drag, startPoint x: 436, startPoint y: 51, endPoint x: 478, endPoint y: 62, distance: 43.5
click at [435, 50] on div "building" at bounding box center [501, 53] width 892 height 23
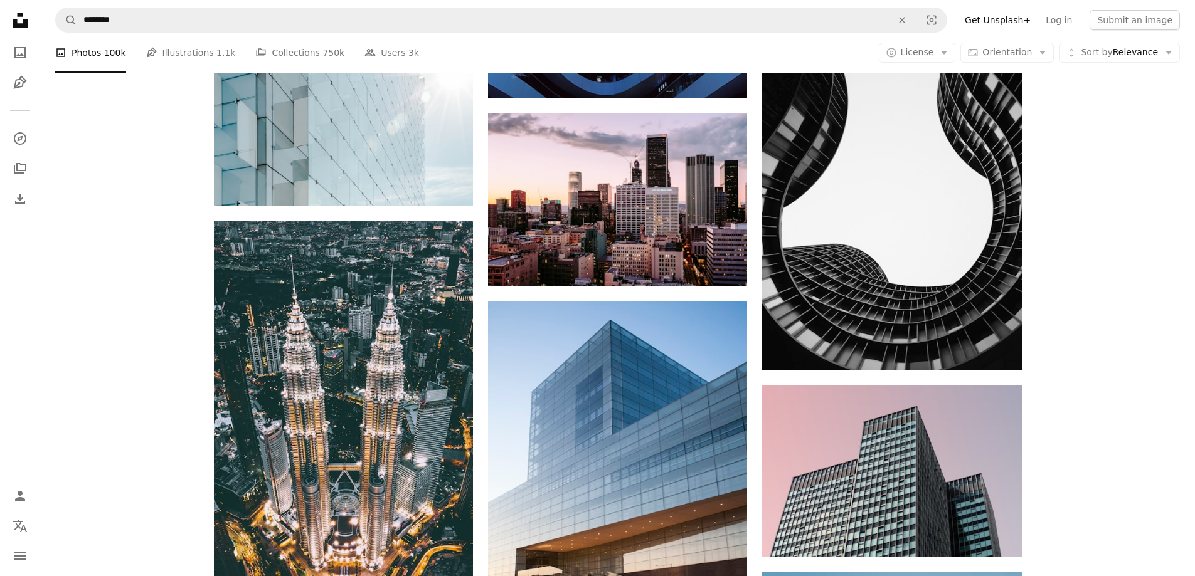
scroll to position [1944, 0]
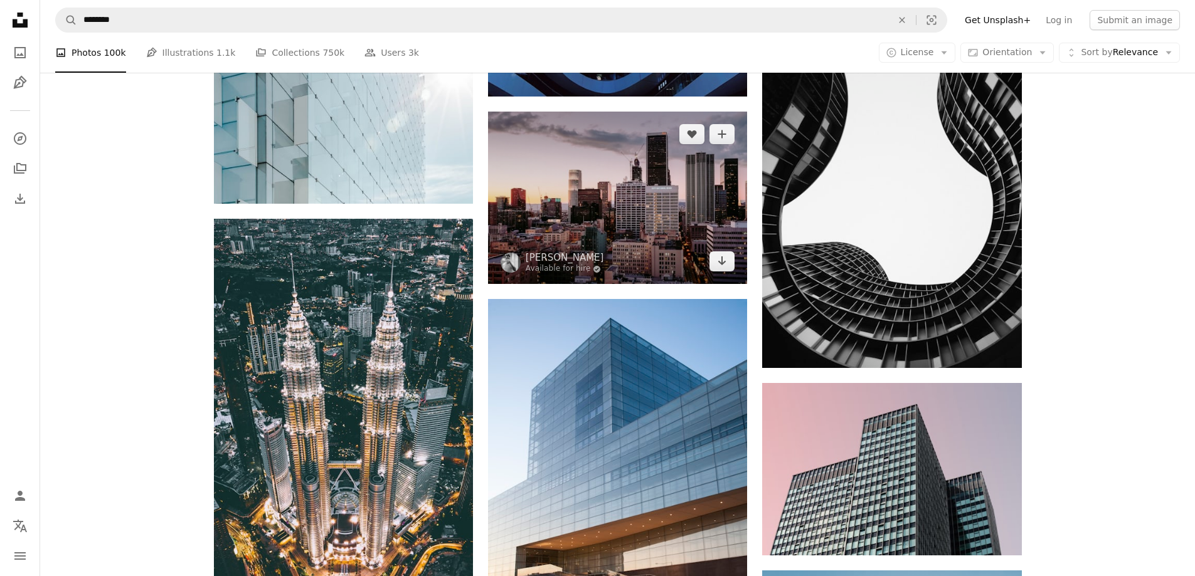
click at [673, 208] on img at bounding box center [617, 198] width 259 height 172
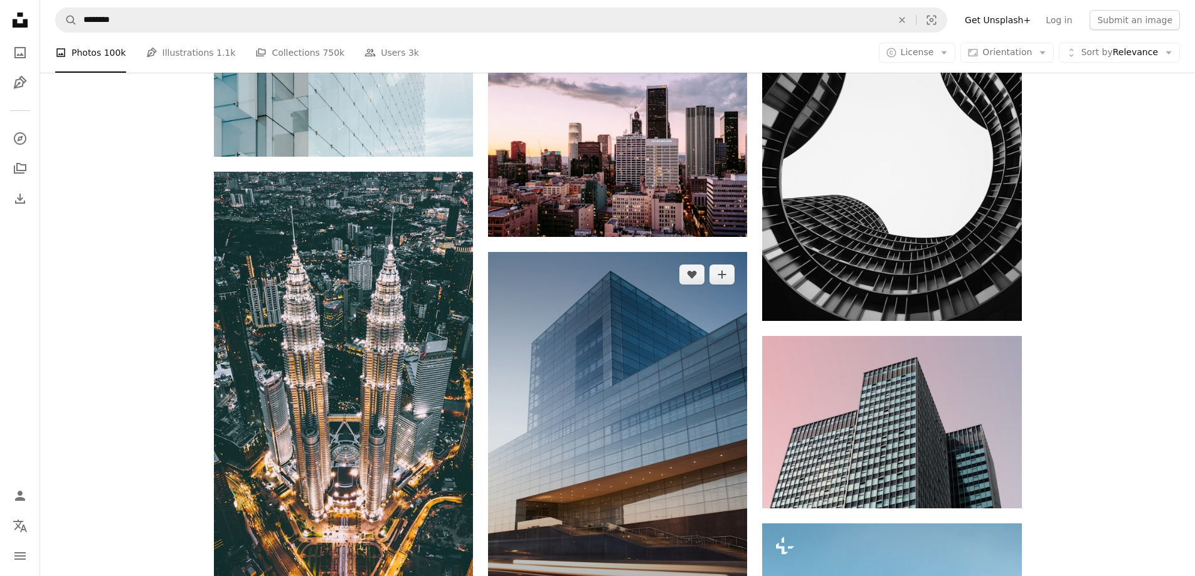
scroll to position [2132, 0]
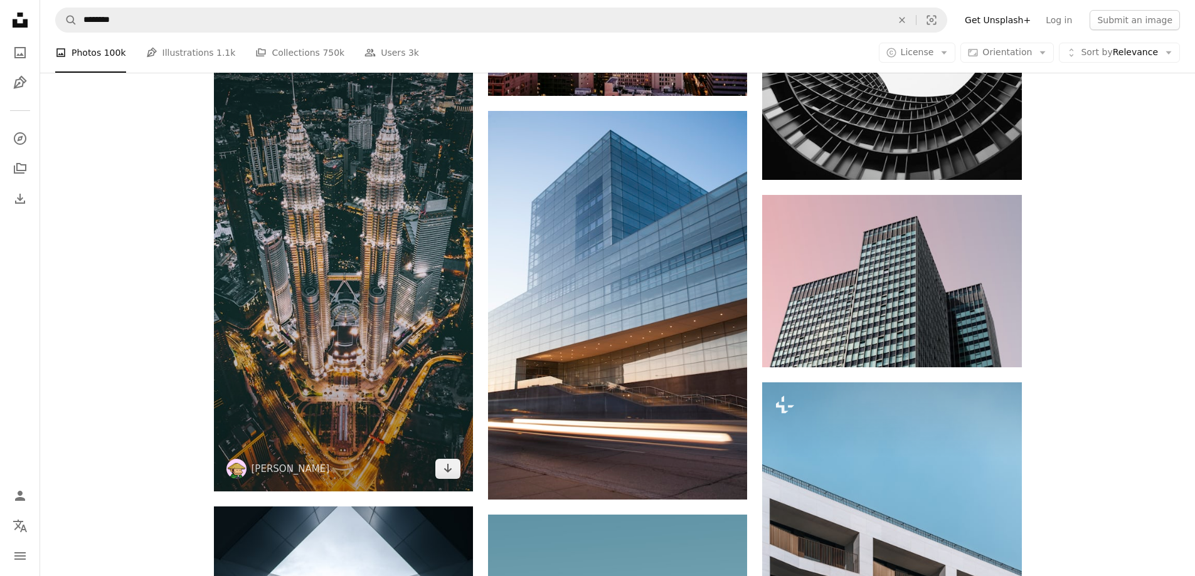
click at [285, 324] on img at bounding box center [343, 261] width 259 height 461
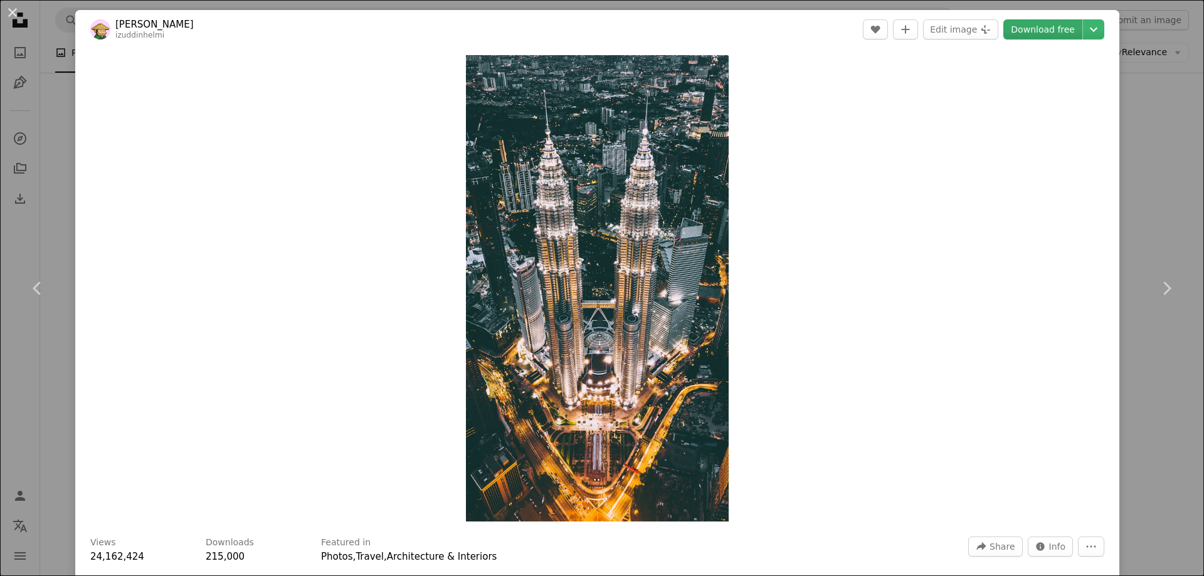
click at [1045, 32] on link "Download free" at bounding box center [1042, 29] width 79 height 20
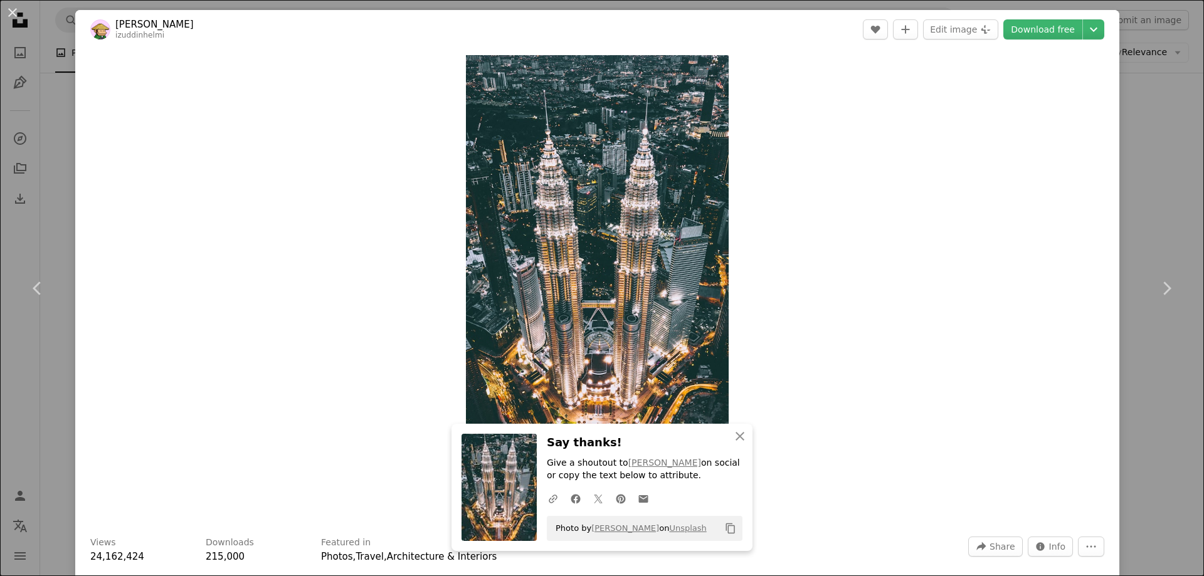
click at [1037, 251] on div "Zoom in" at bounding box center [597, 288] width 1044 height 479
click at [1088, 25] on icon "Chevron down" at bounding box center [1094, 29] width 20 height 15
click at [1042, 93] on span "( 1440 x 2560 )" at bounding box center [1069, 93] width 62 height 10
click at [1151, 77] on div "An X shape Chevron left Chevron right An X shape Close Say thanks! Give a shout…" at bounding box center [602, 288] width 1204 height 576
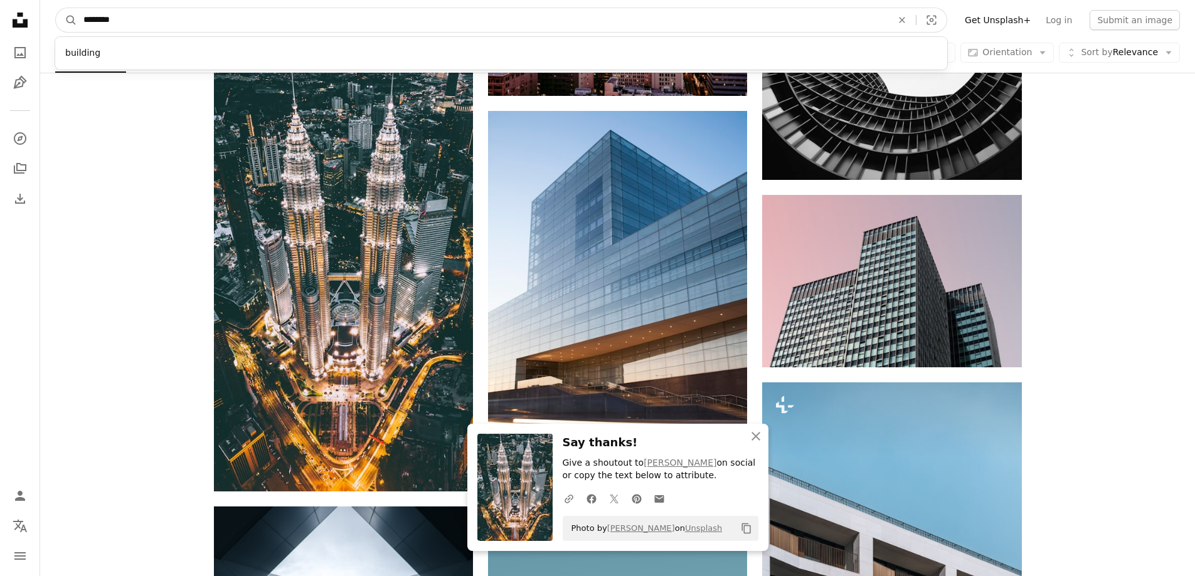
drag, startPoint x: 141, startPoint y: 23, endPoint x: 0, endPoint y: 21, distance: 141.1
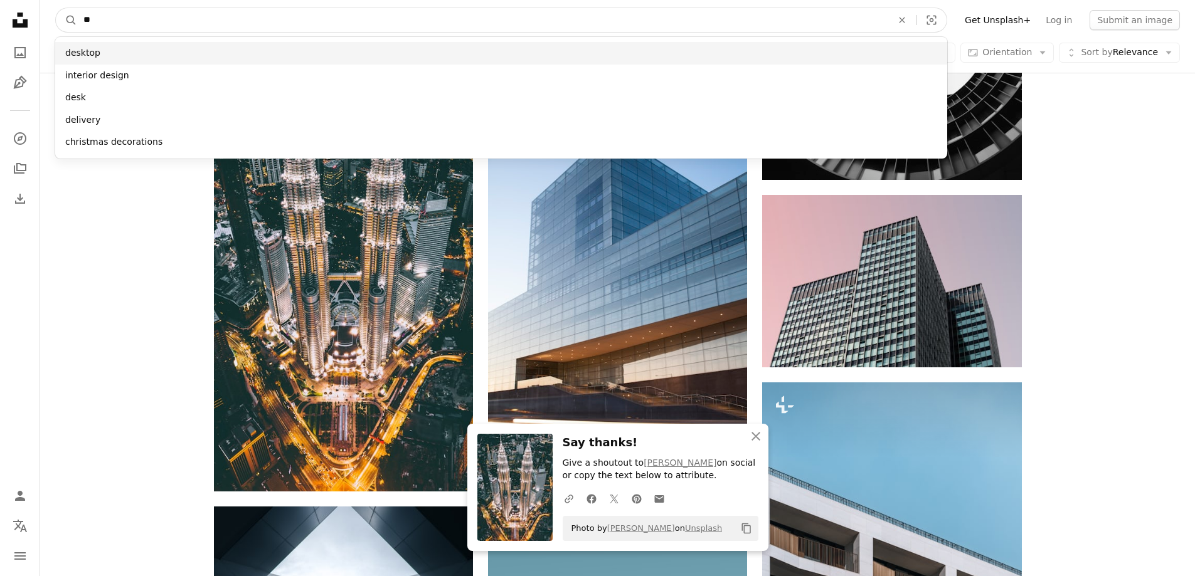
type input "**"
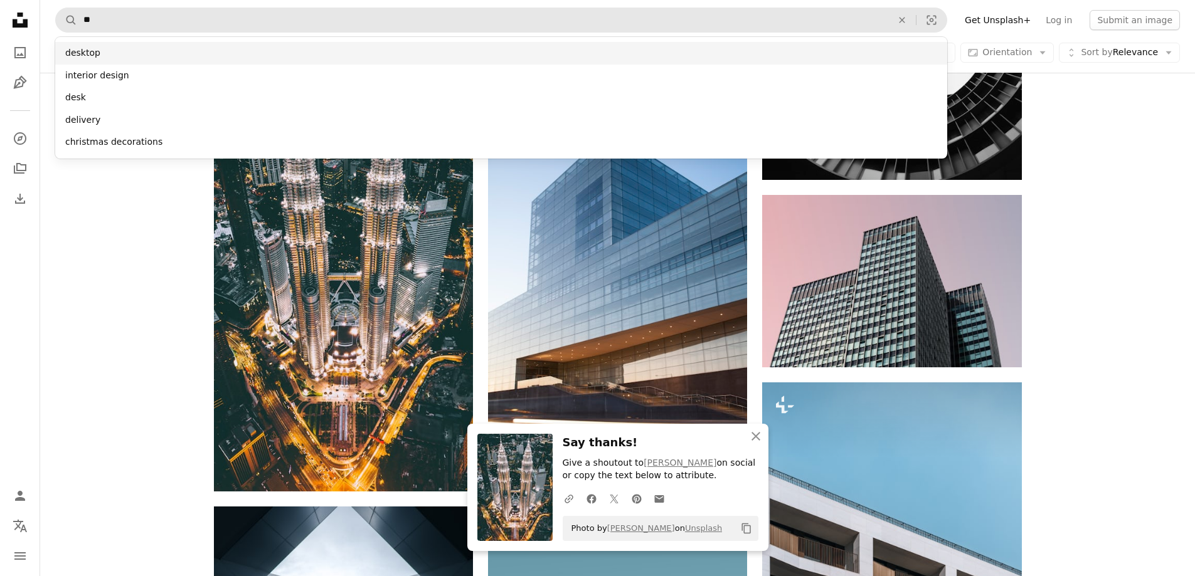
click at [409, 53] on div "desktop" at bounding box center [501, 53] width 892 height 23
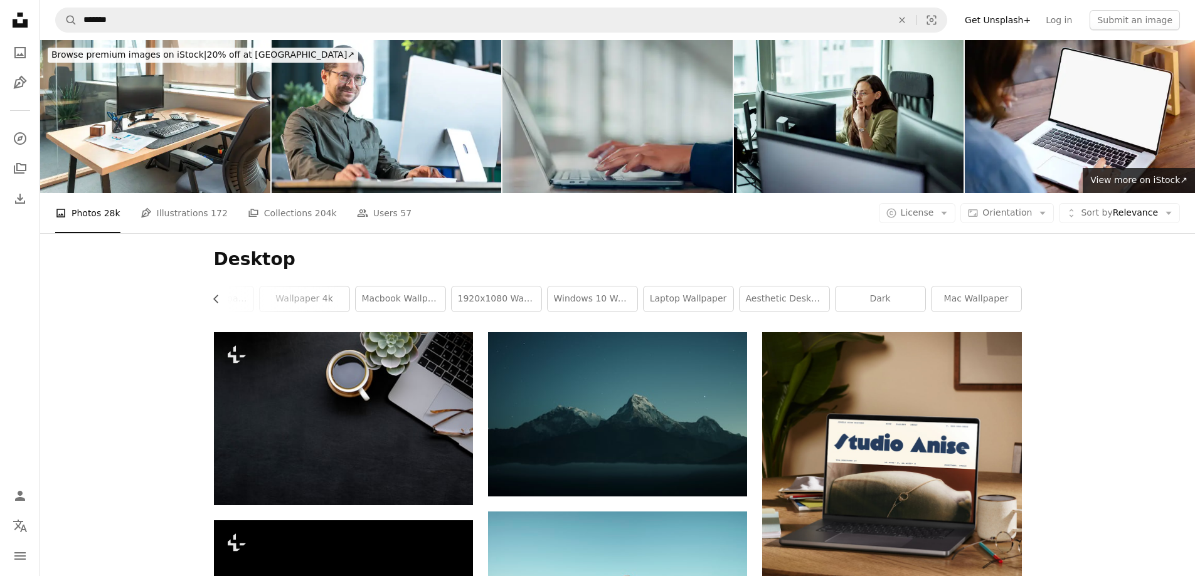
drag, startPoint x: 873, startPoint y: 309, endPoint x: 1203, endPoint y: 372, distance: 335.9
drag, startPoint x: 1203, startPoint y: 372, endPoint x: 1161, endPoint y: 430, distance: 71.9
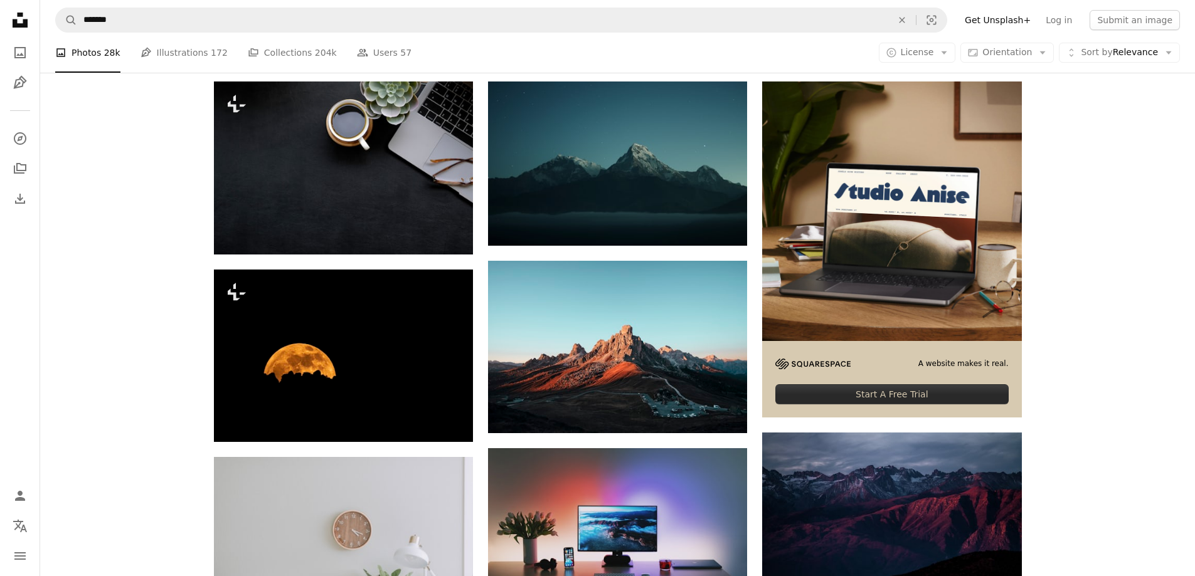
scroll to position [188, 0]
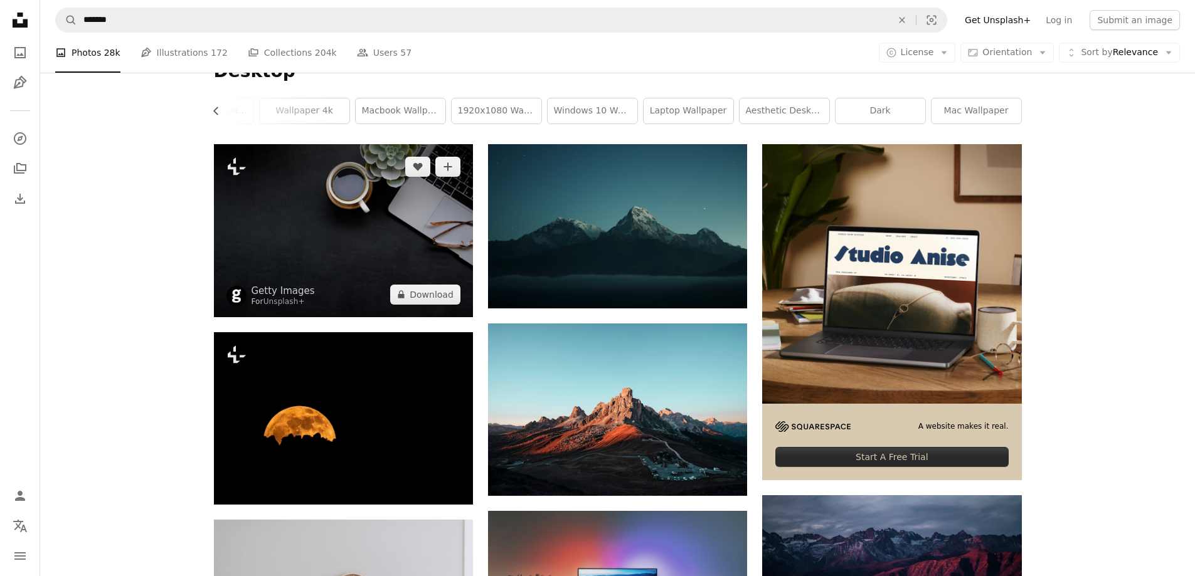
click at [420, 219] on img at bounding box center [343, 230] width 259 height 172
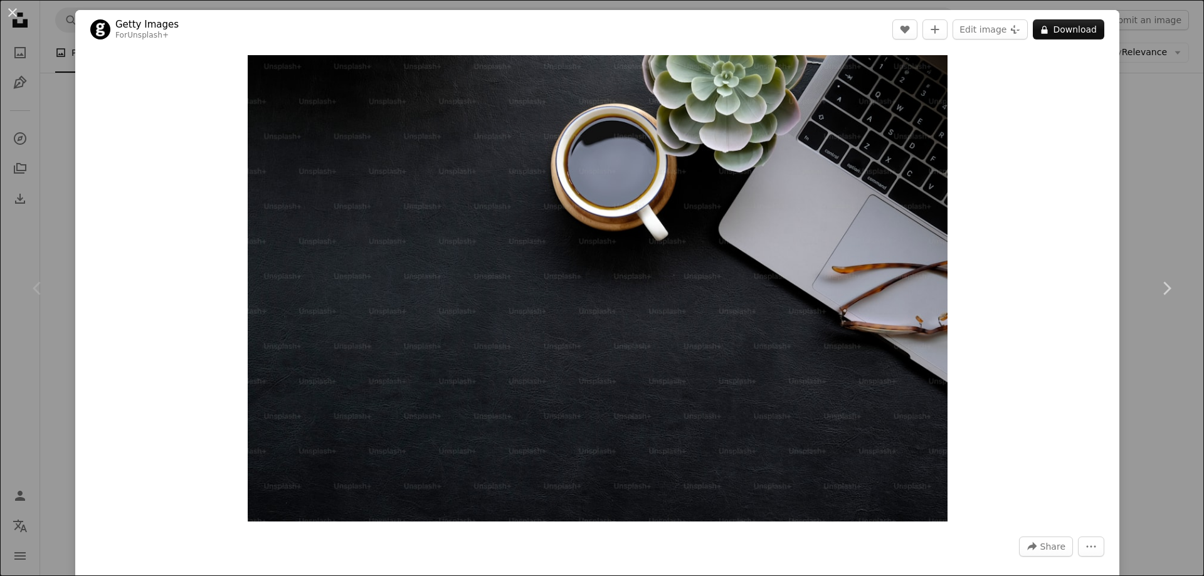
click at [1140, 147] on div "An X shape Chevron left Chevron right Getty Images For Unsplash+ A heart A plus…" at bounding box center [602, 288] width 1204 height 576
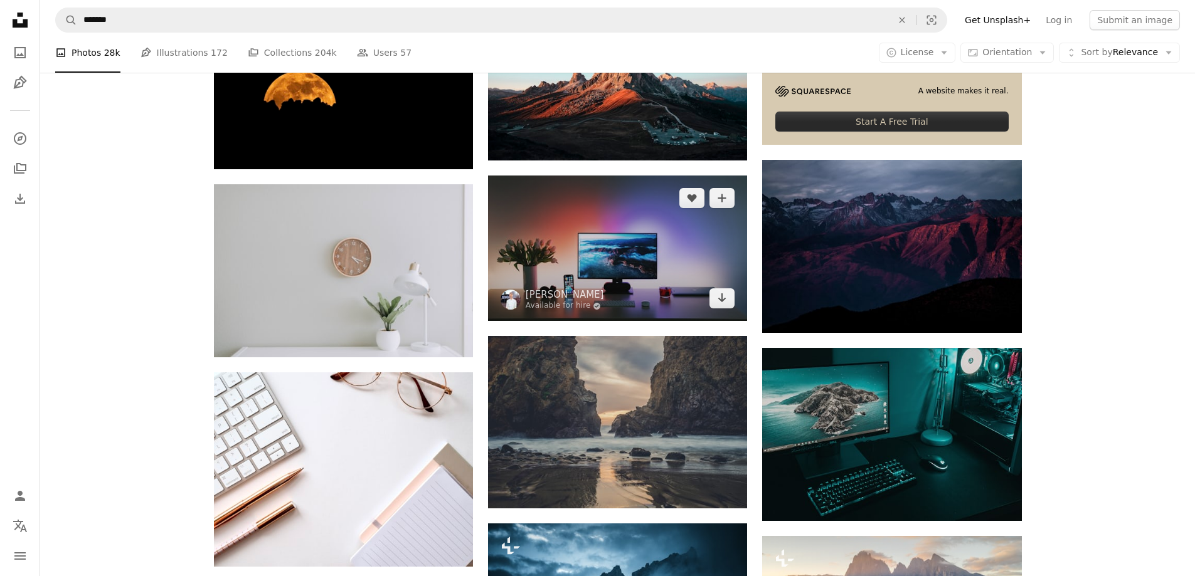
scroll to position [564, 0]
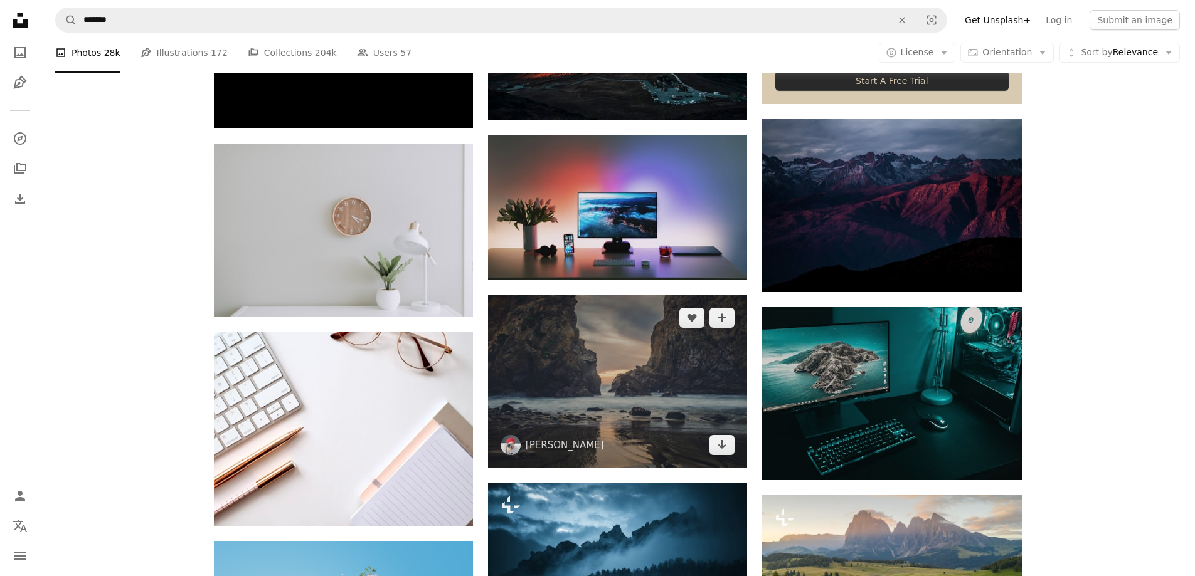
click at [580, 404] on img at bounding box center [617, 381] width 259 height 172
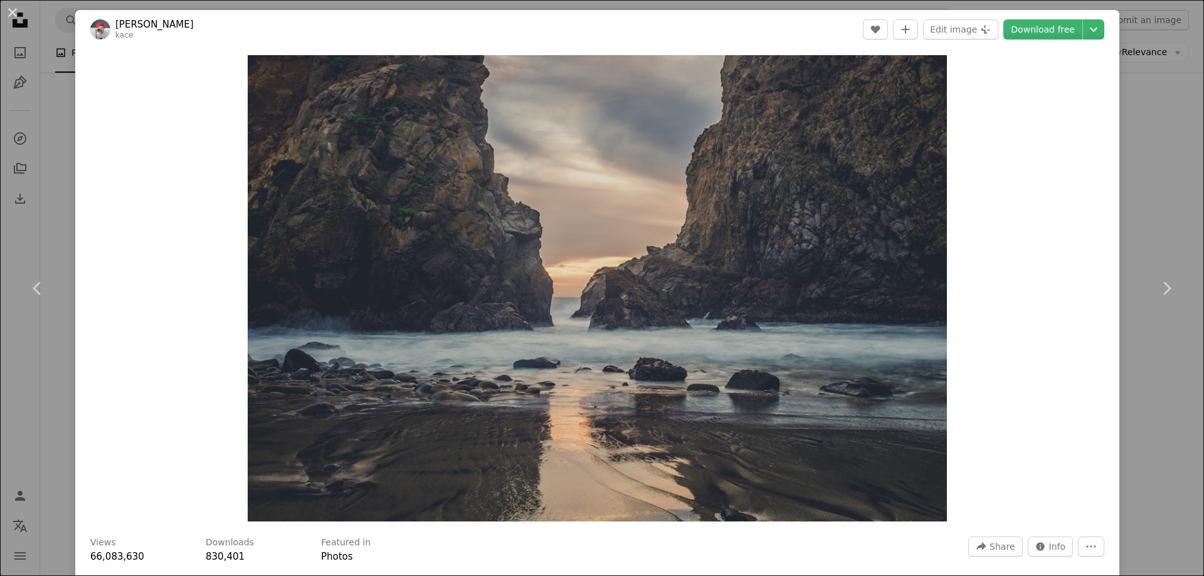
click at [1082, 40] on header "[PERSON_NAME] kace A heart A plus sign Edit image Plus sign for Unsplash+ Downl…" at bounding box center [597, 29] width 1044 height 39
click at [1084, 34] on icon "Chevron down" at bounding box center [1094, 29] width 20 height 15
click at [1048, 143] on span "( 4276 x 2851 )" at bounding box center [1069, 139] width 62 height 10
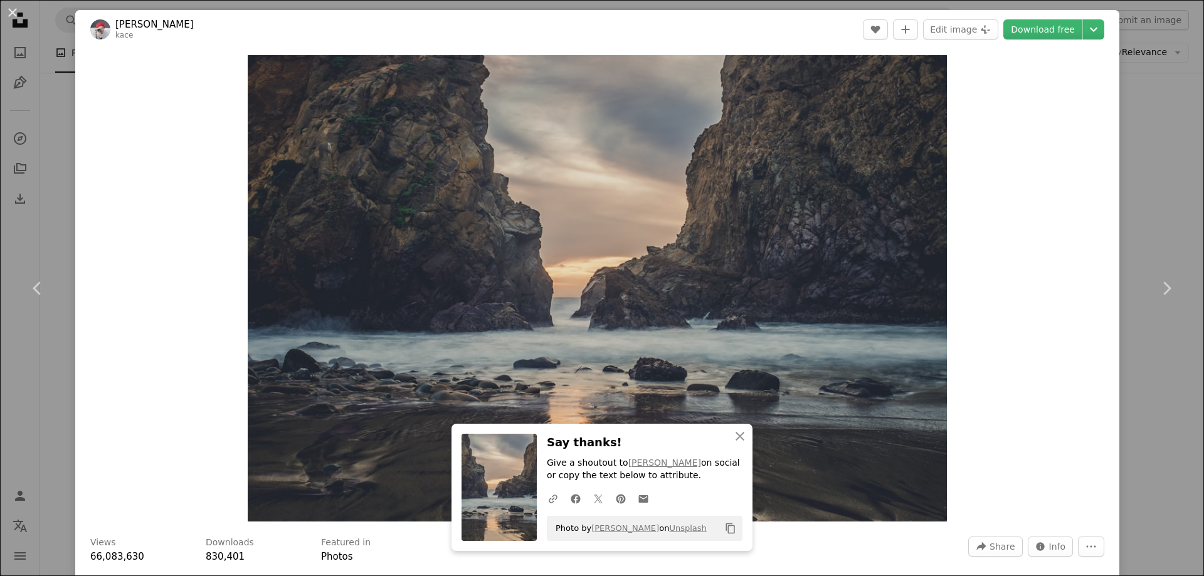
click at [1177, 137] on div "An X shape Chevron left Chevron right An X shape Close Say thanks! Give a shout…" at bounding box center [602, 288] width 1204 height 576
